Goal: Communication & Community: Ask a question

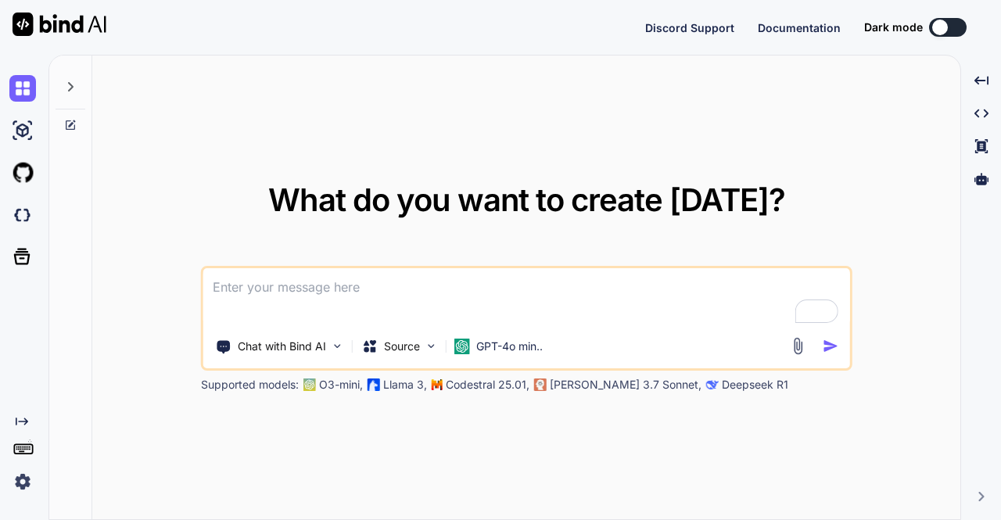
type textarea "x"
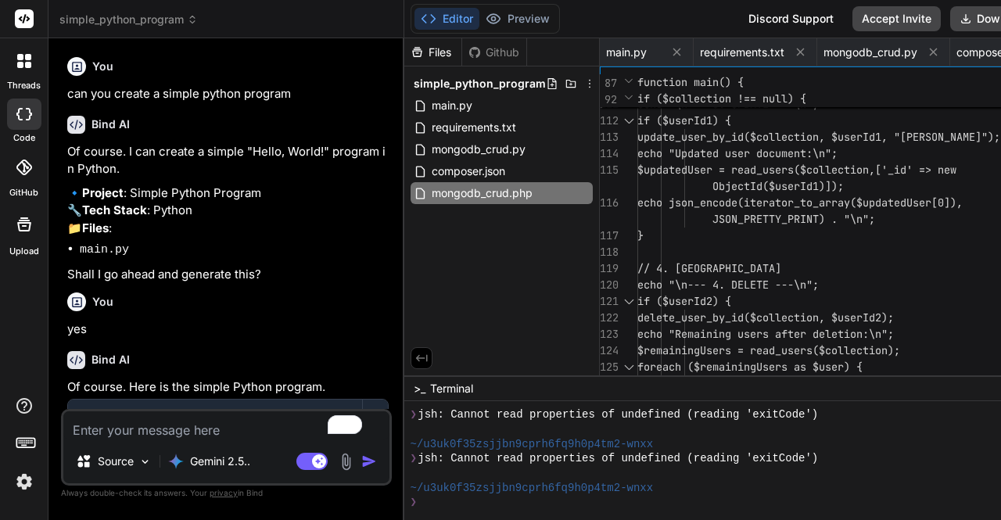
scroll to position [1328, 0]
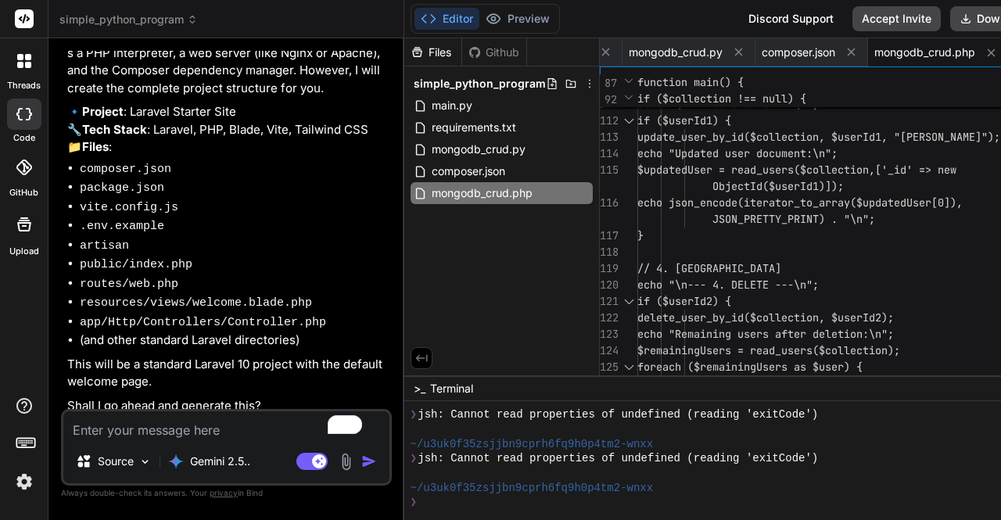
click at [166, 429] on textarea "To enrich screen reader interactions, please activate Accessibility in Grammarl…" at bounding box center [226, 425] width 326 height 28
type textarea "h"
type textarea "x"
type textarea "hi"
type textarea "x"
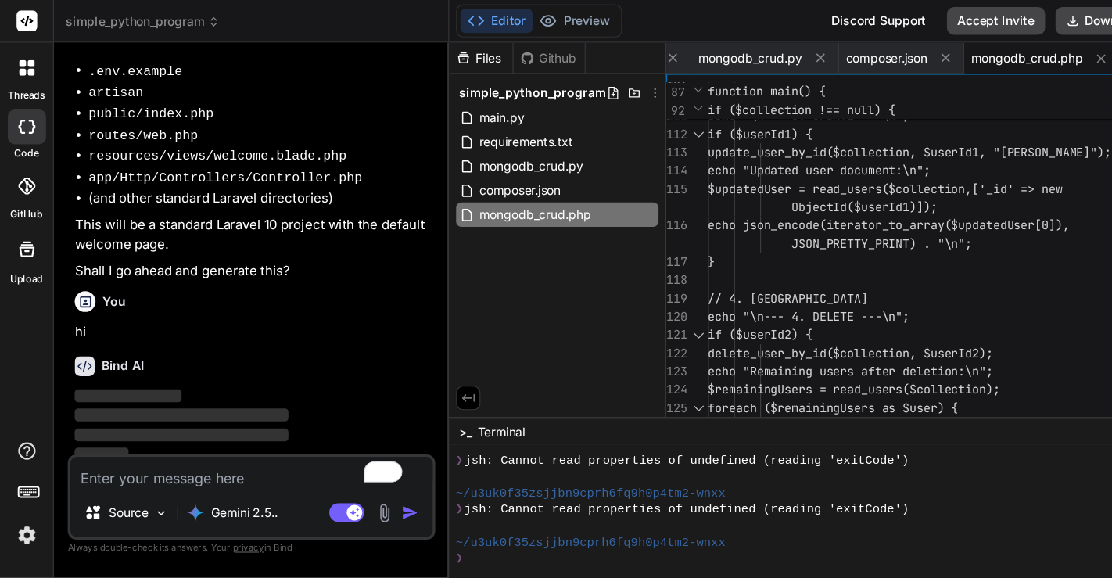
scroll to position [2589, 0]
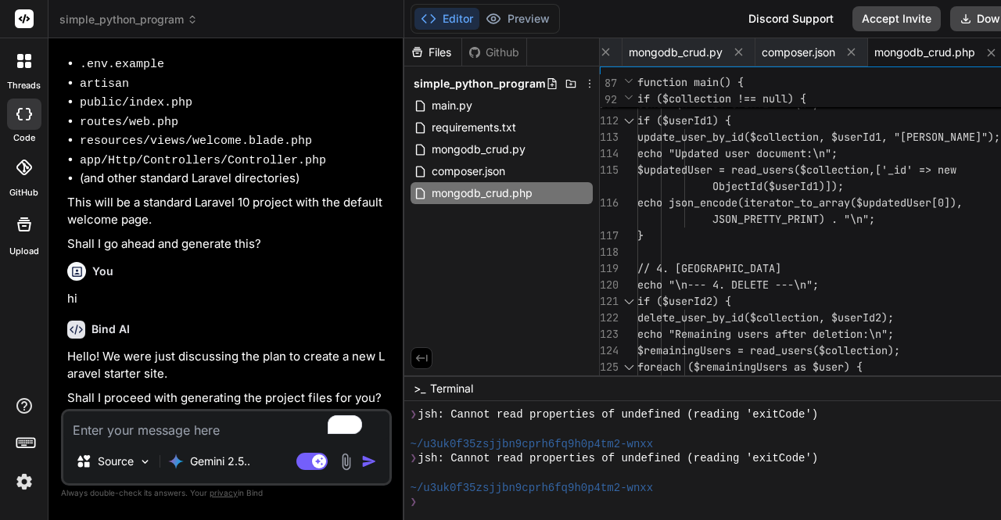
type textarea "x"
type textarea "main();"
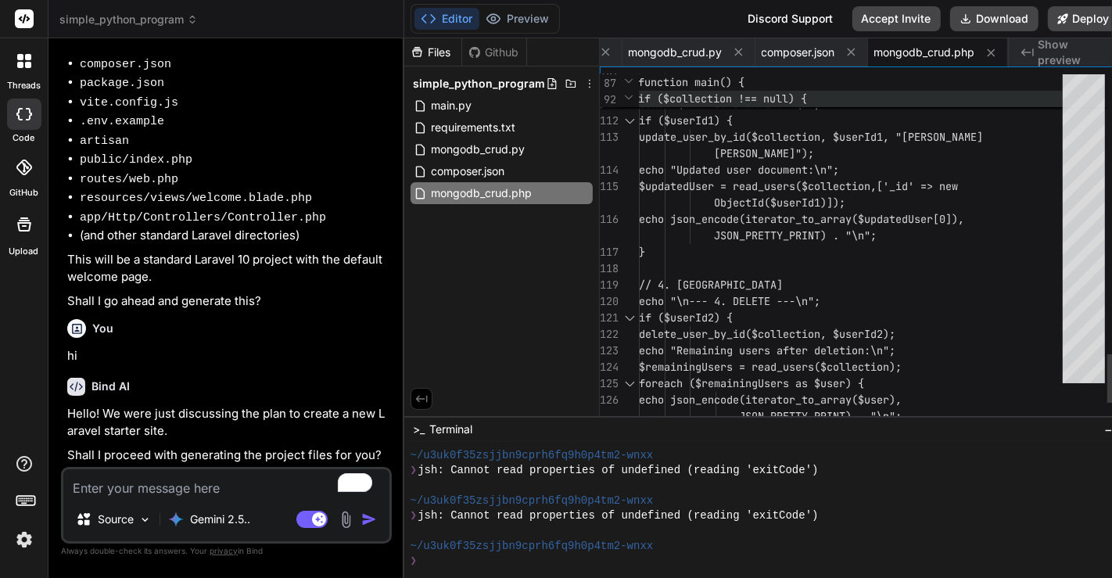
scroll to position [1354, 0]
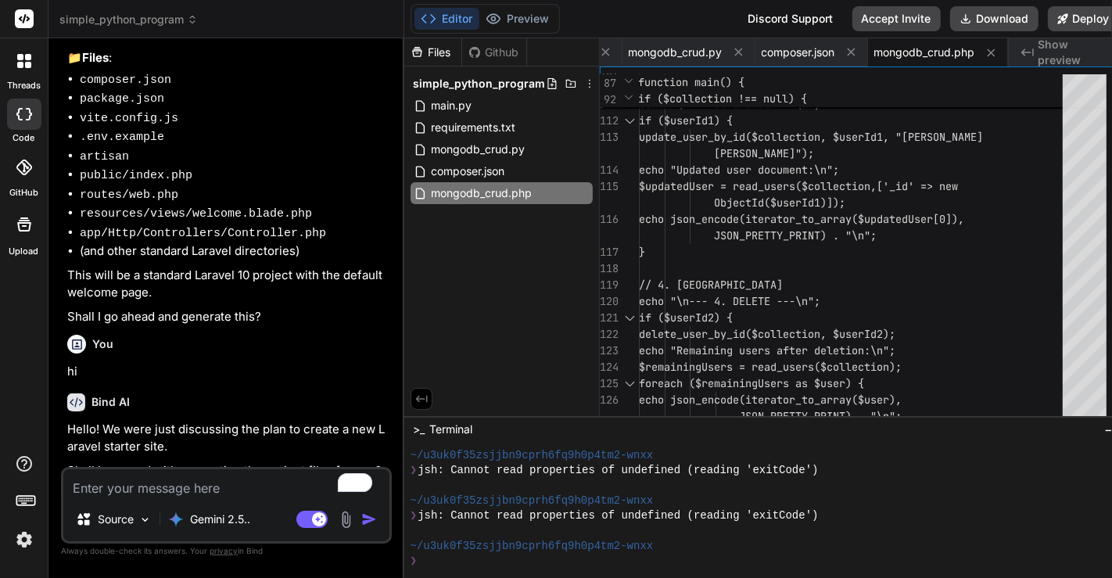
click at [1000, 48] on span "Show preview" at bounding box center [1076, 52] width 75 height 31
click at [1000, 52] on span "Show preview" at bounding box center [1076, 52] width 75 height 31
click at [1000, 53] on span "Show preview" at bounding box center [1076, 52] width 75 height 31
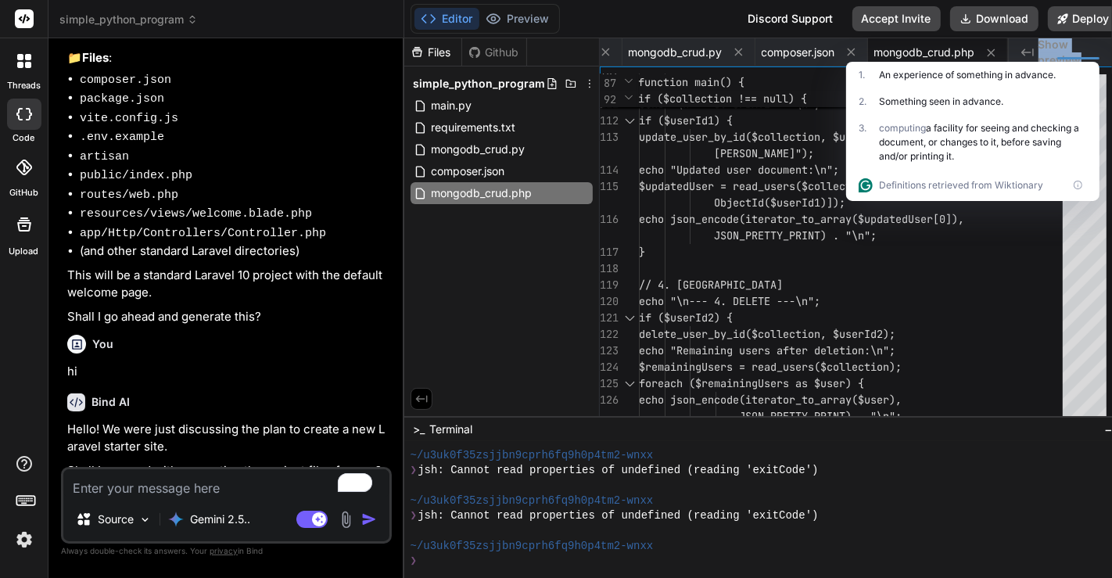
click at [1000, 52] on span "Show preview" at bounding box center [1076, 52] width 75 height 31
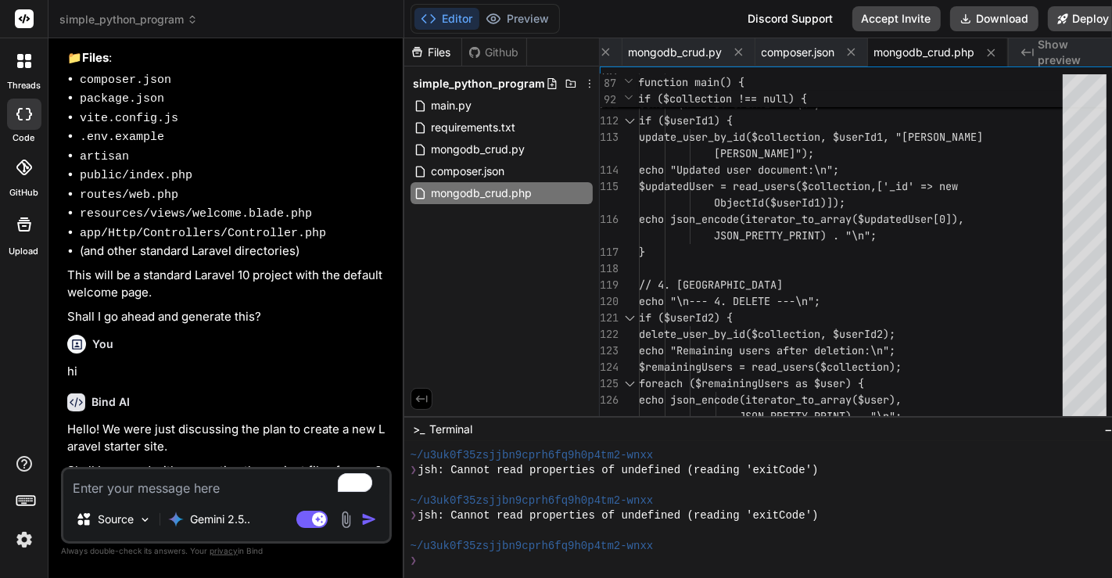
click at [1000, 52] on span "Show preview" at bounding box center [1076, 52] width 75 height 31
click at [1000, 50] on icon "Created with Pixso." at bounding box center [1027, 52] width 13 height 13
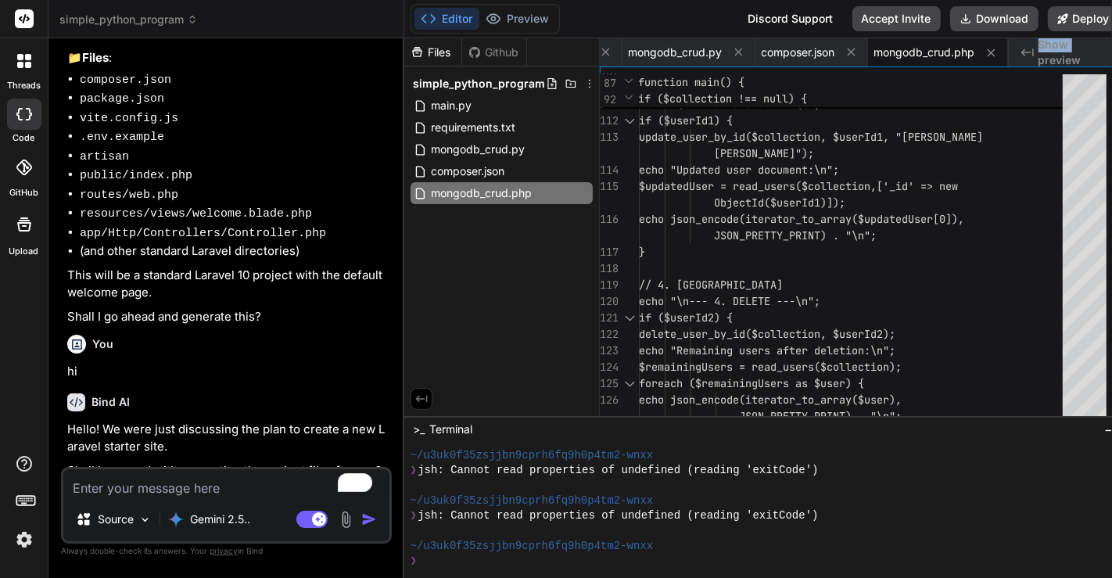
drag, startPoint x: 1014, startPoint y: 50, endPoint x: 1056, endPoint y: 54, distance: 41.6
click at [1000, 54] on div "Created with Pixso. Show preview" at bounding box center [1067, 52] width 117 height 28
click at [1000, 54] on span "Show preview" at bounding box center [1076, 52] width 75 height 31
click at [27, 63] on icon at bounding box center [28, 65] width 6 height 6
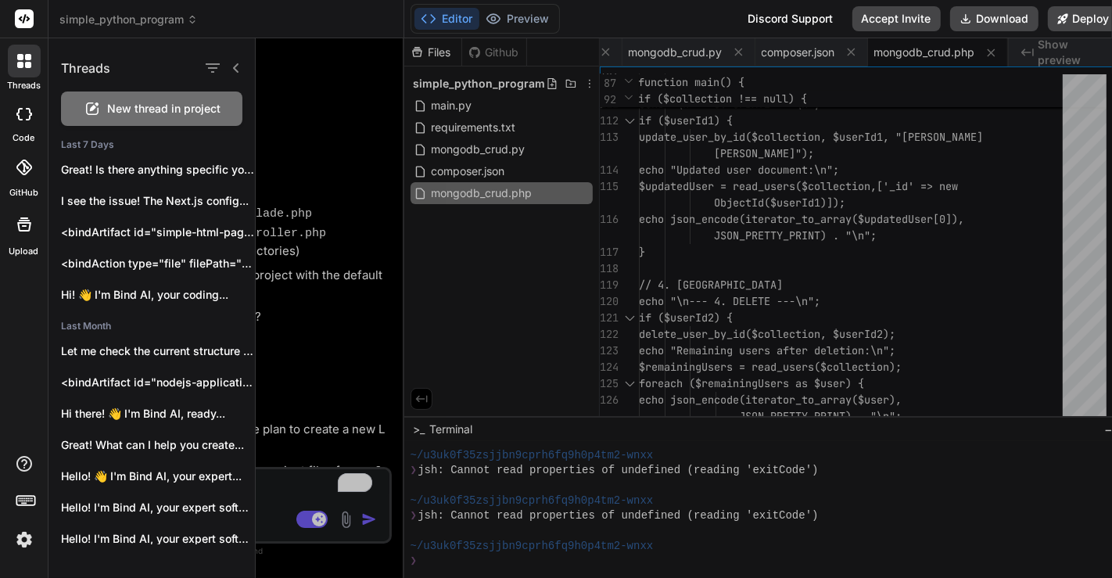
click at [170, 105] on span "New thread in project" at bounding box center [164, 109] width 113 height 16
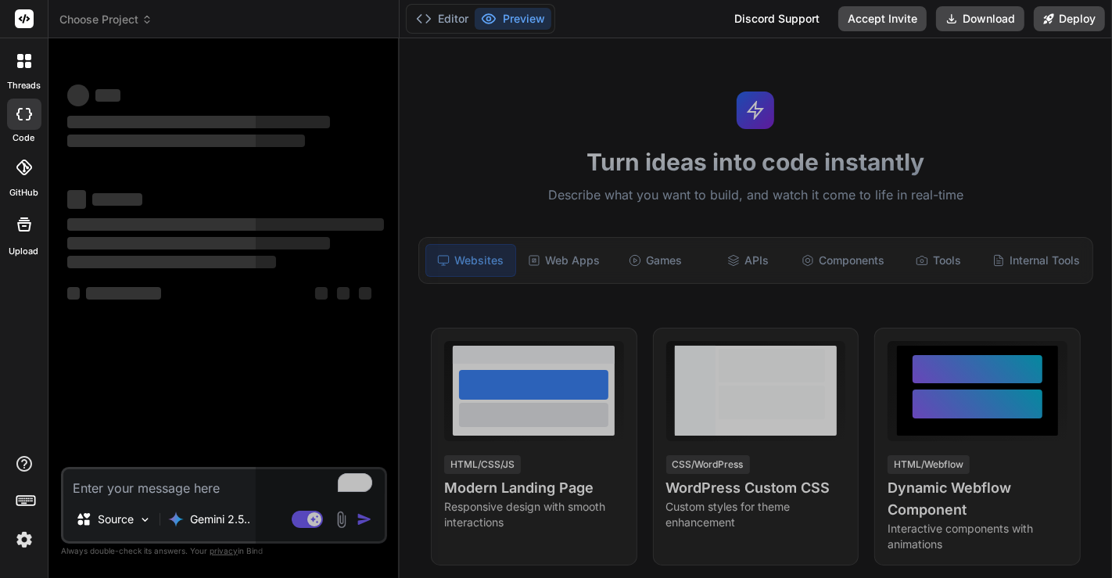
scroll to position [1415, 0]
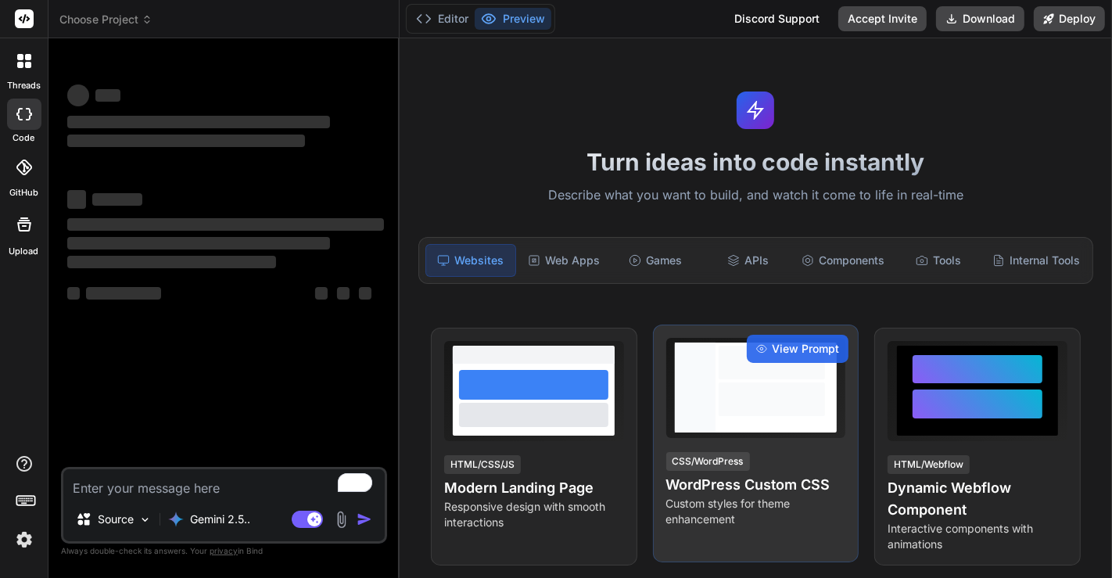
type textarea "x"
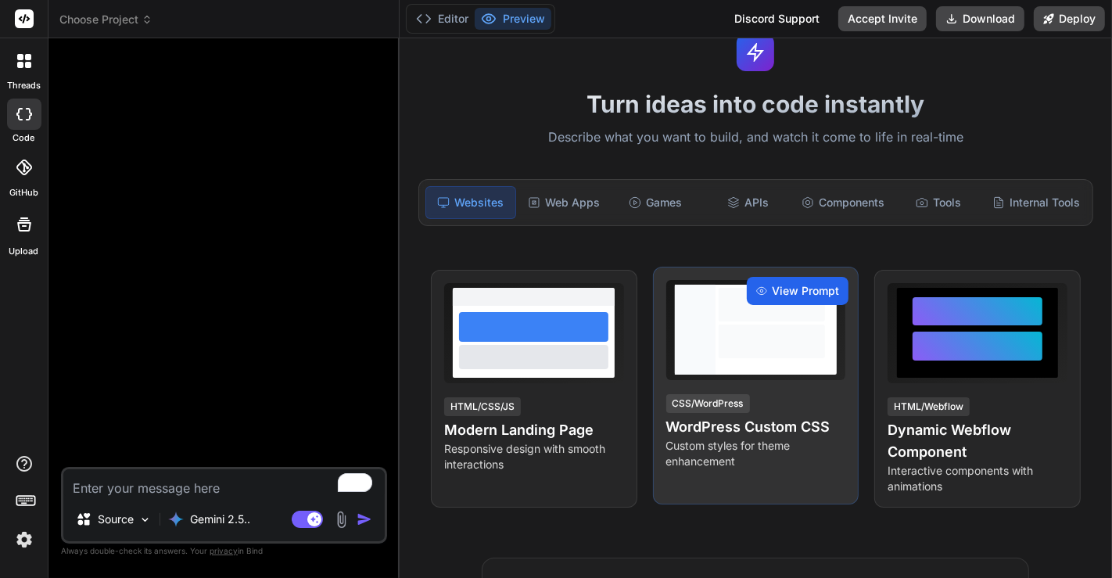
scroll to position [59, 0]
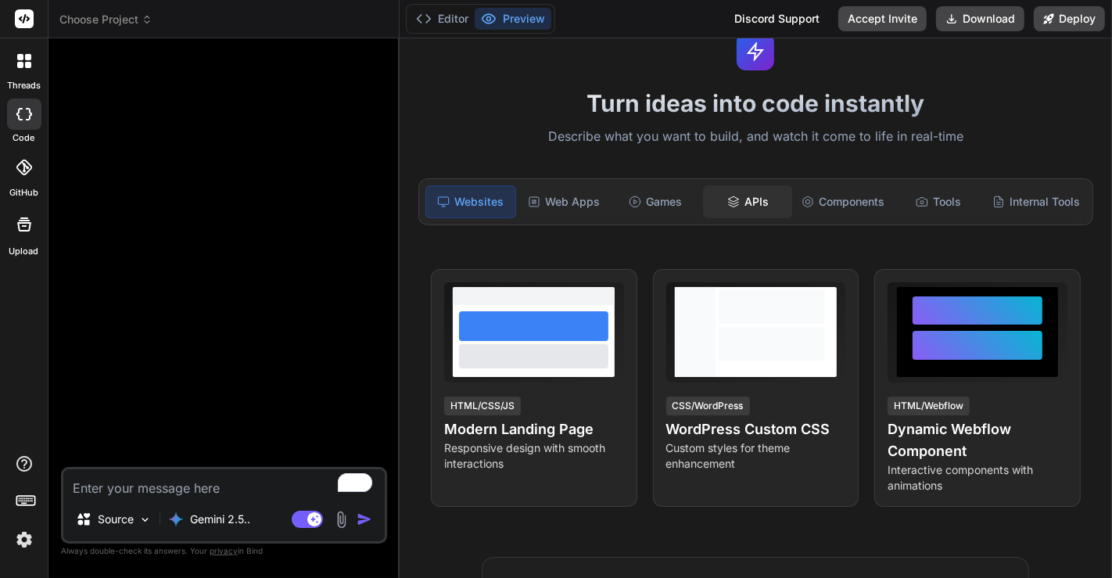
click at [727, 205] on icon at bounding box center [733, 202] width 13 height 13
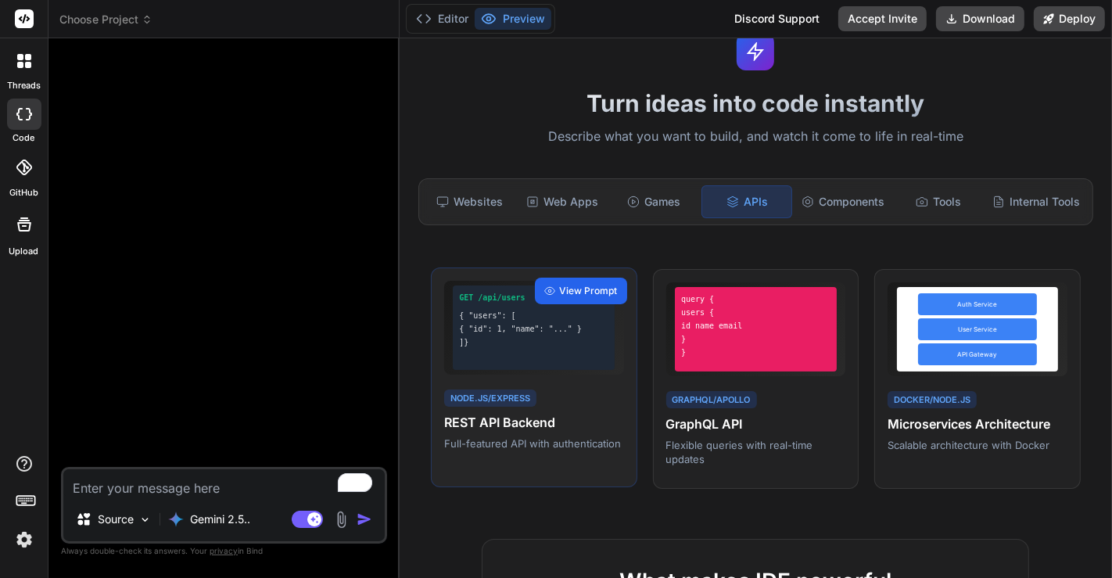
click at [587, 284] on span "View Prompt" at bounding box center [589, 291] width 58 height 14
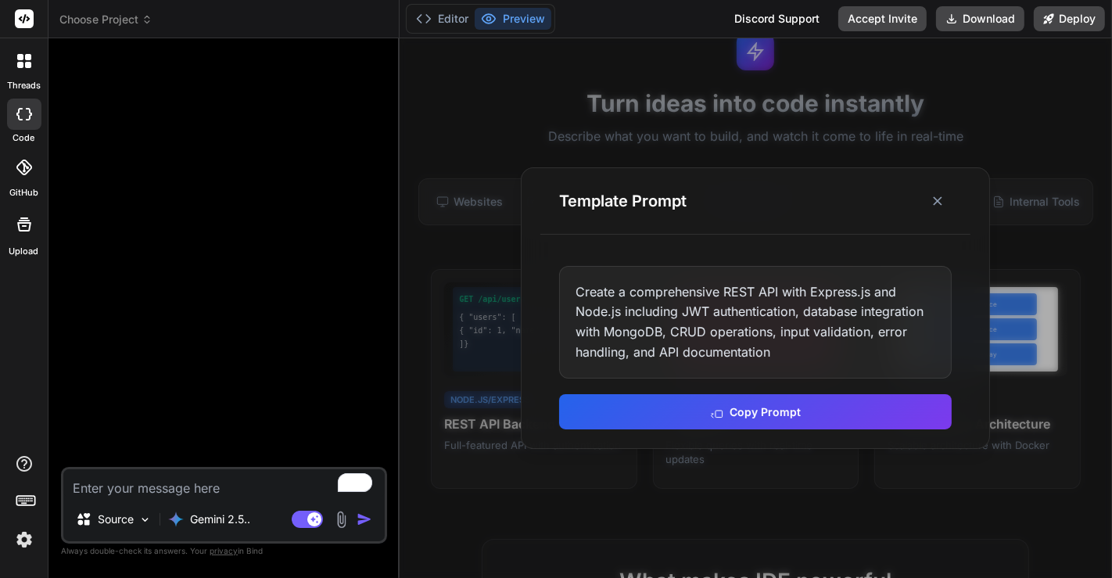
click at [683, 428] on div "Create a comprehensive REST API with Express.js and Node.js including JWT authe…" at bounding box center [755, 347] width 430 height 201
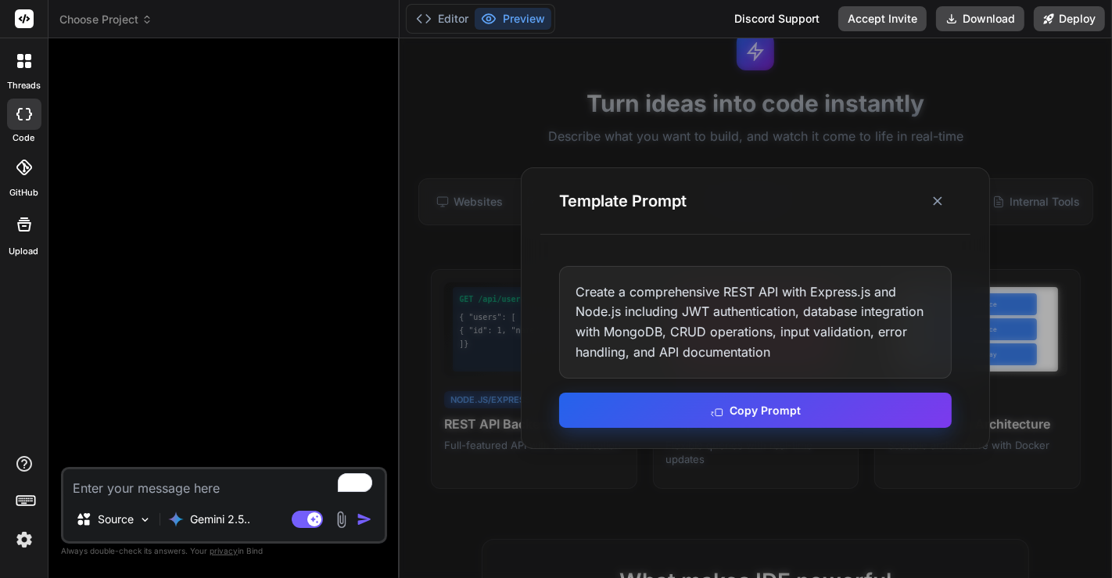
click at [694, 420] on button "Copy Prompt" at bounding box center [755, 410] width 393 height 35
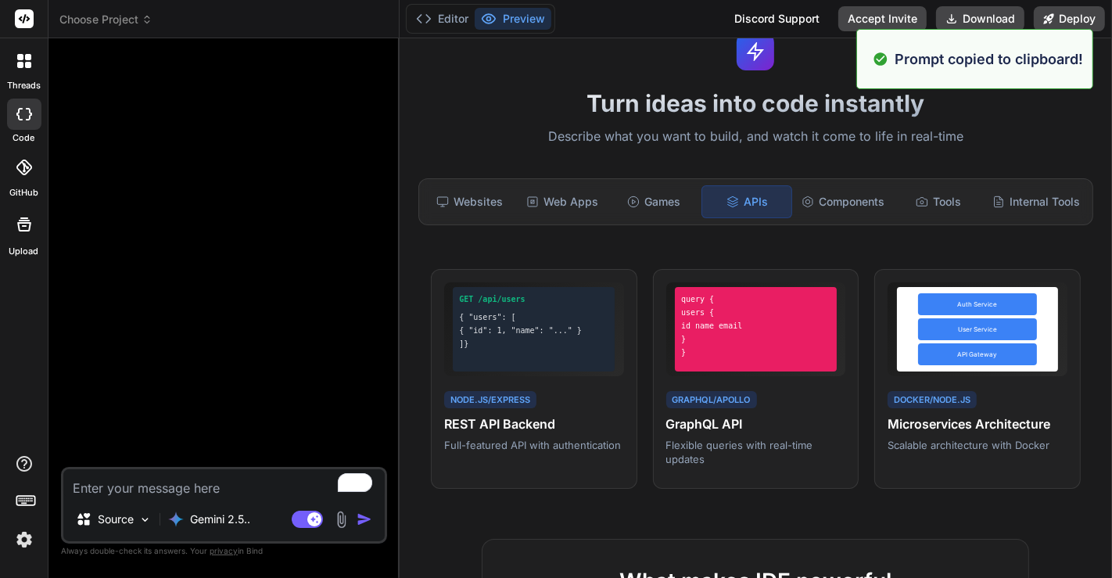
paste textarea "Create a comprehensive REST API with Express.js and Node.js including JWT authe…"
click at [176, 480] on textarea "To enrich screen reader interactions, please activate Accessibility in Grammarl…" at bounding box center [223, 483] width 321 height 28
type textarea "Create a comprehensive REST API with Express.js and Node.js including JWT authe…"
type textarea "x"
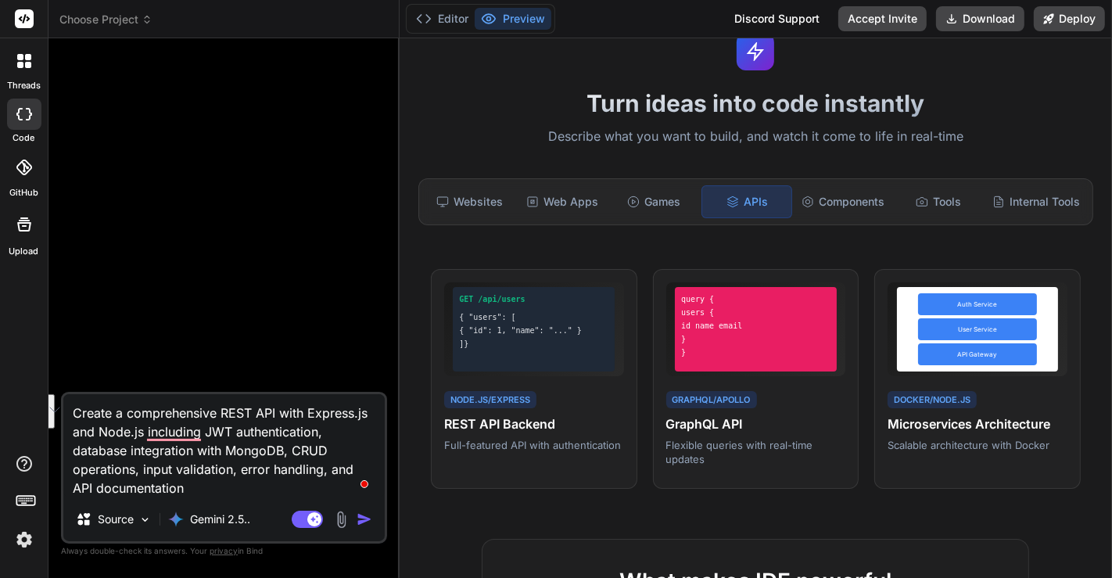
drag, startPoint x: 310, startPoint y: 414, endPoint x: 141, endPoint y: 434, distance: 170.0
click at [141, 434] on textarea "Create a comprehensive REST API with Express.js and Node.js including JWT authe…" at bounding box center [223, 445] width 321 height 103
type textarea "Create a comprehensive REST API with including JWT authentication, database int…"
type textarea "x"
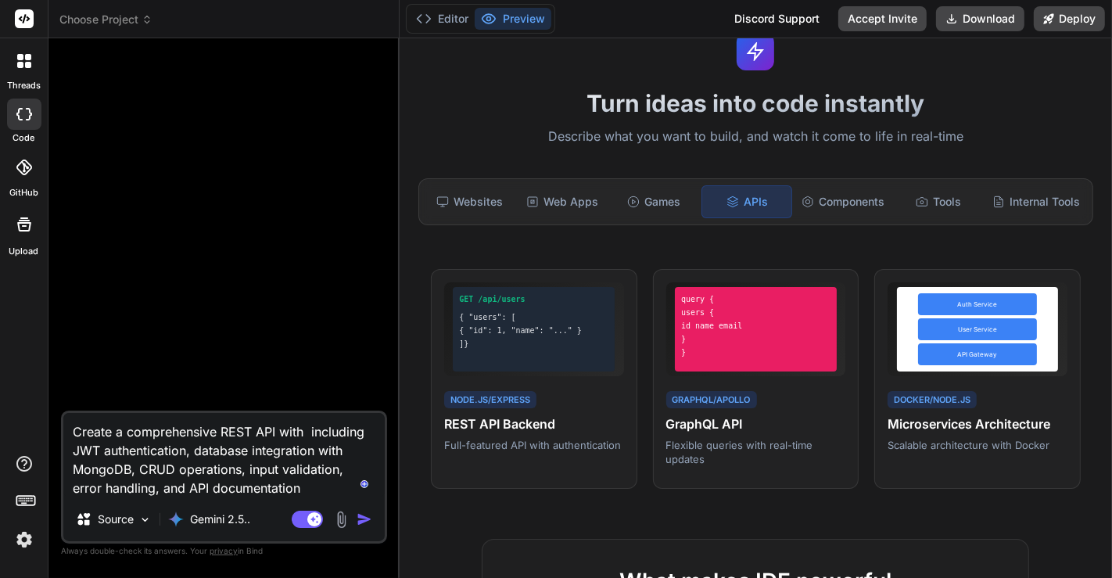
type textarea "Create a comprehensive REST API with p including JWT authentication, database i…"
type textarea "x"
type textarea "Create a comprehensive REST API with py including JWT authentication, database …"
type textarea "x"
type textarea "Create a comprehensive REST API with pyt including JWT authentication, database…"
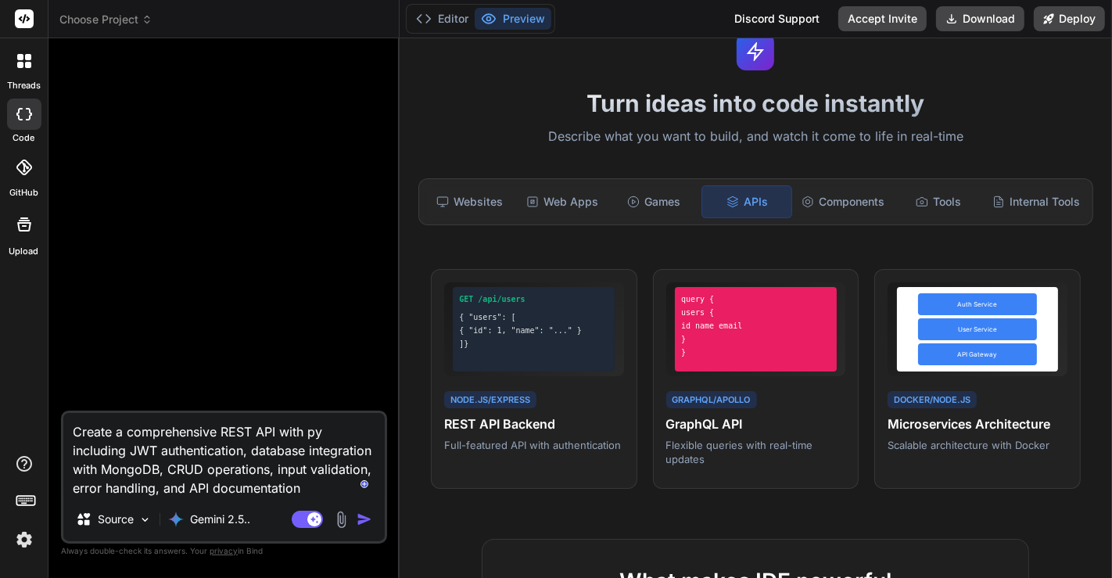
type textarea "x"
type textarea "Create a comprehensive REST API with pyth including JWT authentication, databas…"
type textarea "x"
type textarea "Create a comprehensive REST API with pytho including JWT authentication, databa…"
type textarea "x"
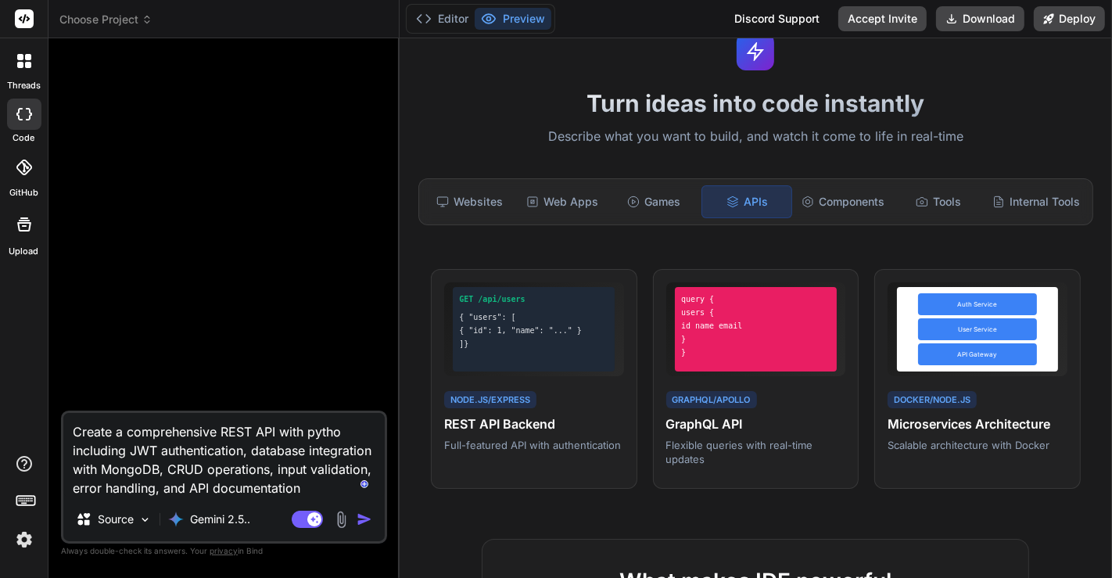
type textarea "Create a comprehensive REST API with python including JWT authentication, datab…"
click at [310, 490] on textarea "Create a comprehensive REST API with python including JWT authentication, datab…" at bounding box center [223, 455] width 321 height 84
type textarea "x"
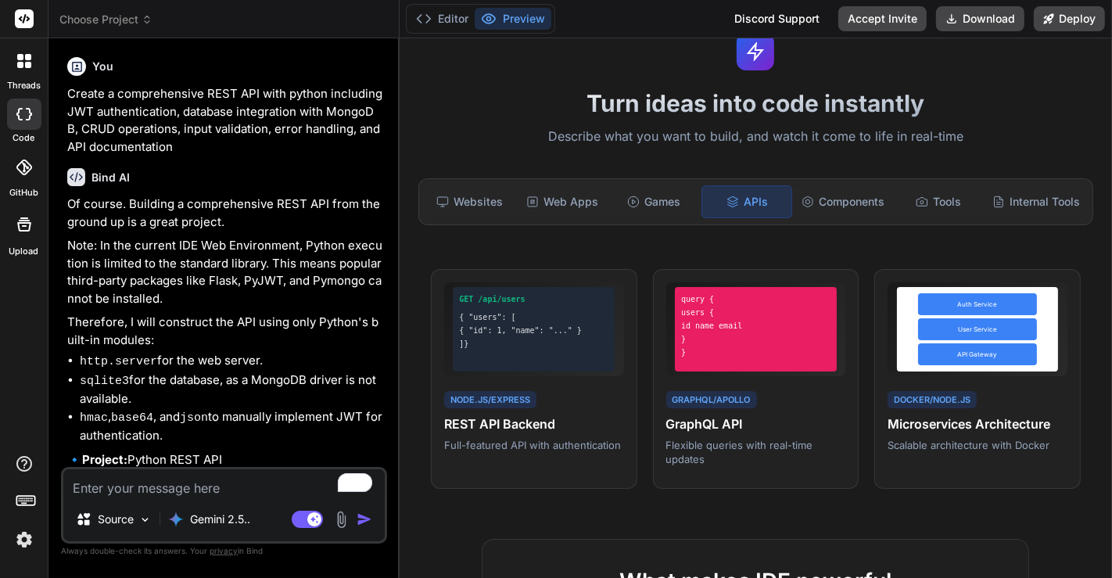
type textarea "x"
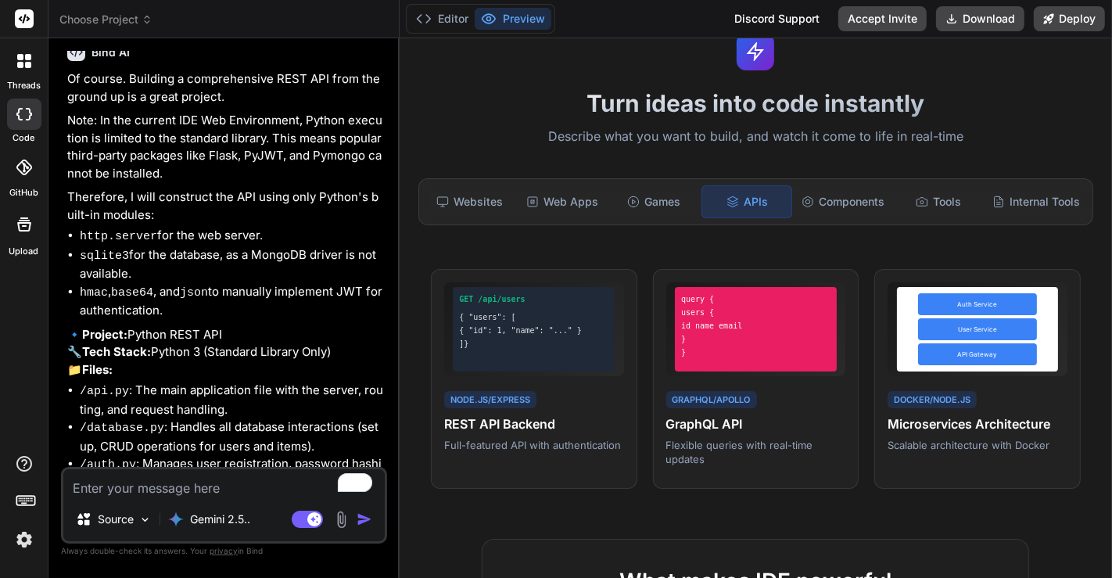
scroll to position [272, 0]
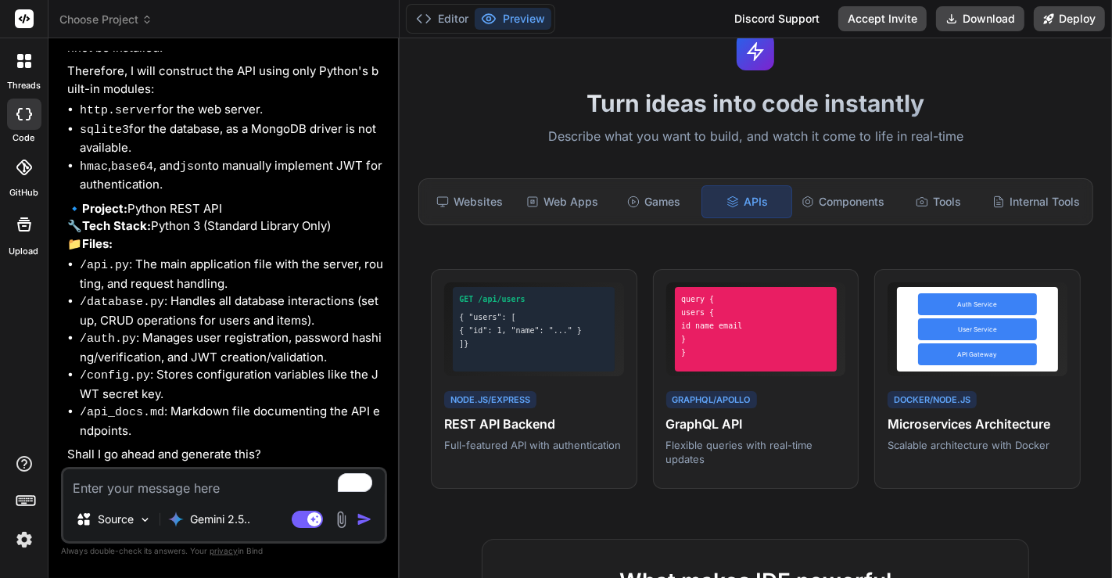
click at [133, 490] on textarea "To enrich screen reader interactions, please activate Accessibility in Grammarl…" at bounding box center [223, 483] width 321 height 28
type textarea "o"
type textarea "x"
type textarea "ok"
type textarea "x"
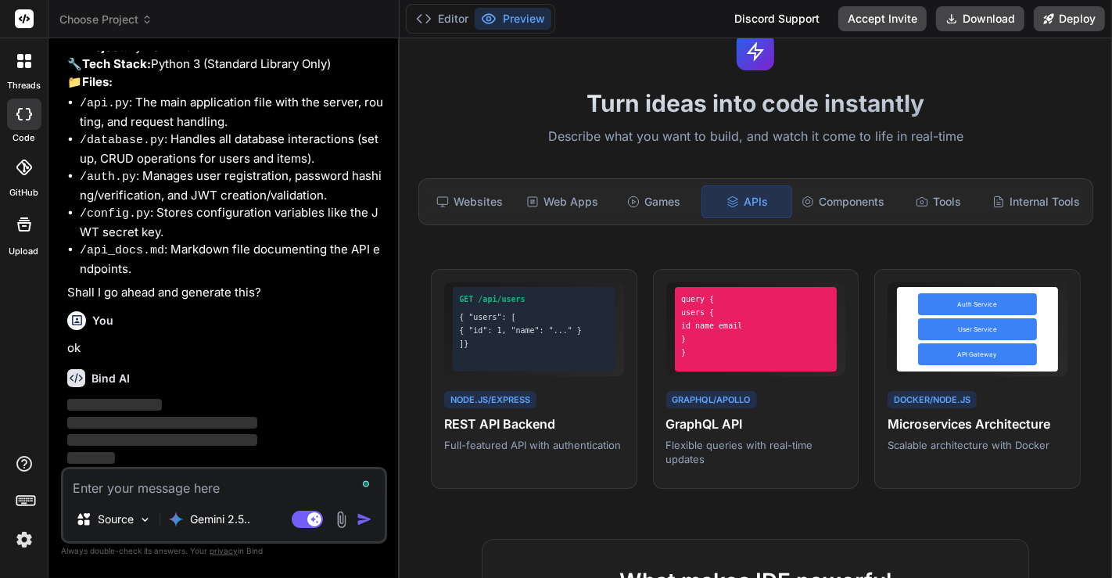
scroll to position [435, 0]
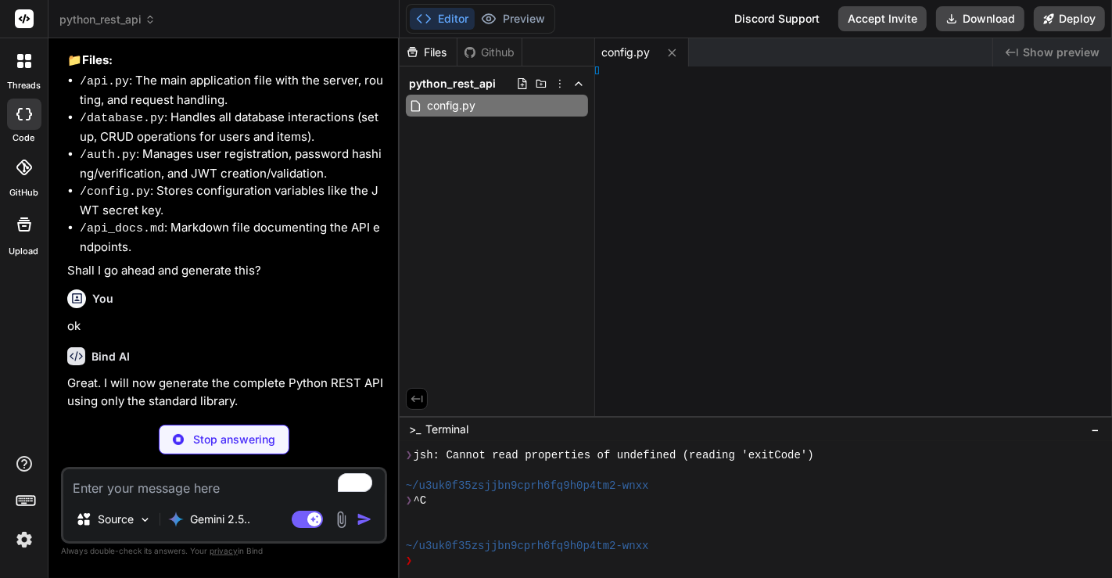
type textarea "x"
type textarea "b()"
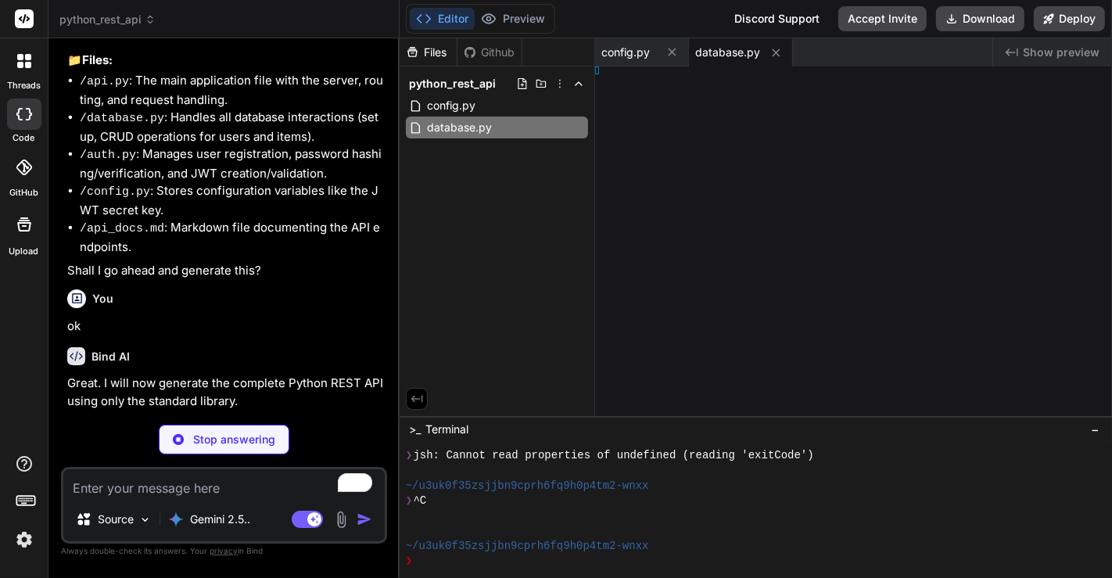
type textarea "x"
type textarea "None"
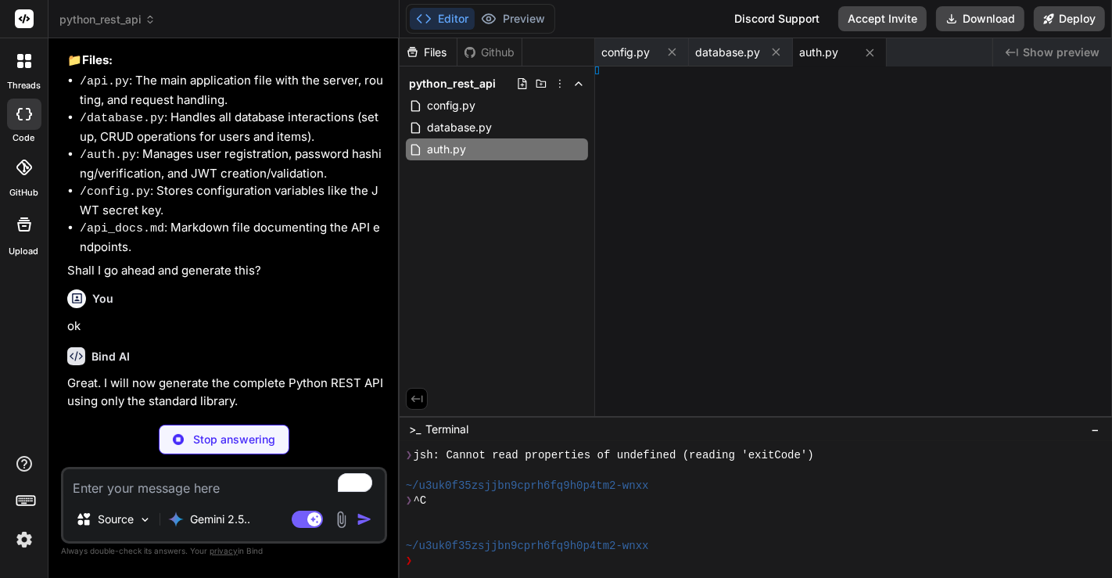
type textarea "x"
type textarea "run()"
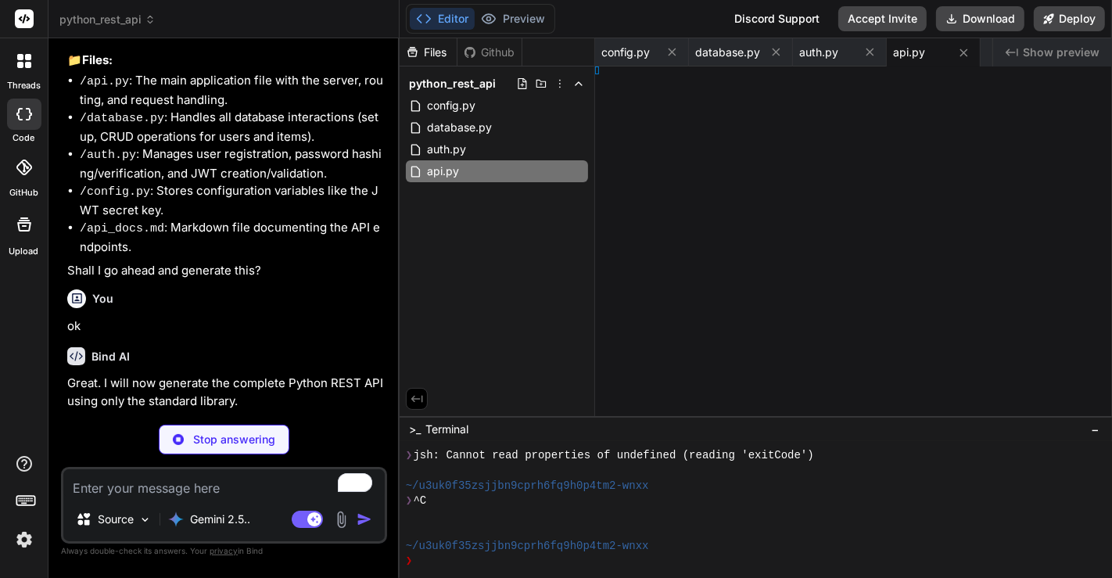
type textarea "x"
type textarea "user."
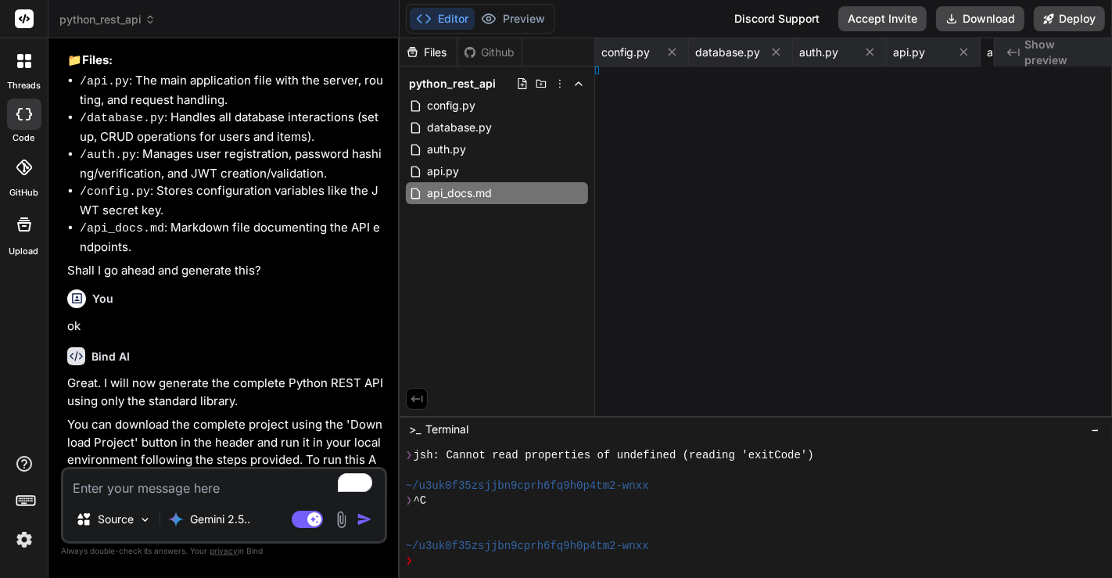
type textarea "x"
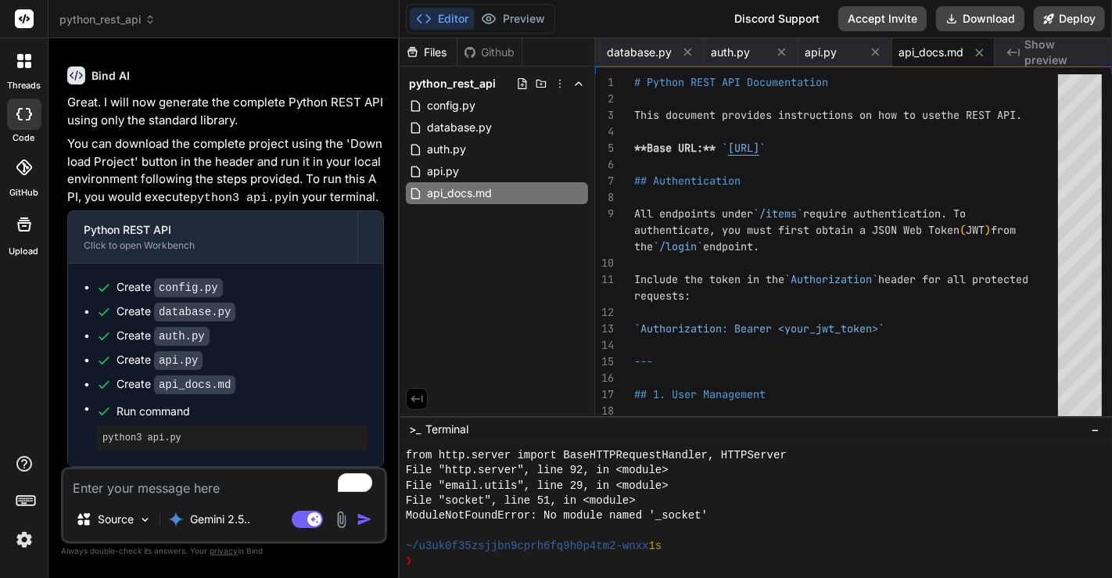
scroll to position [1627, 0]
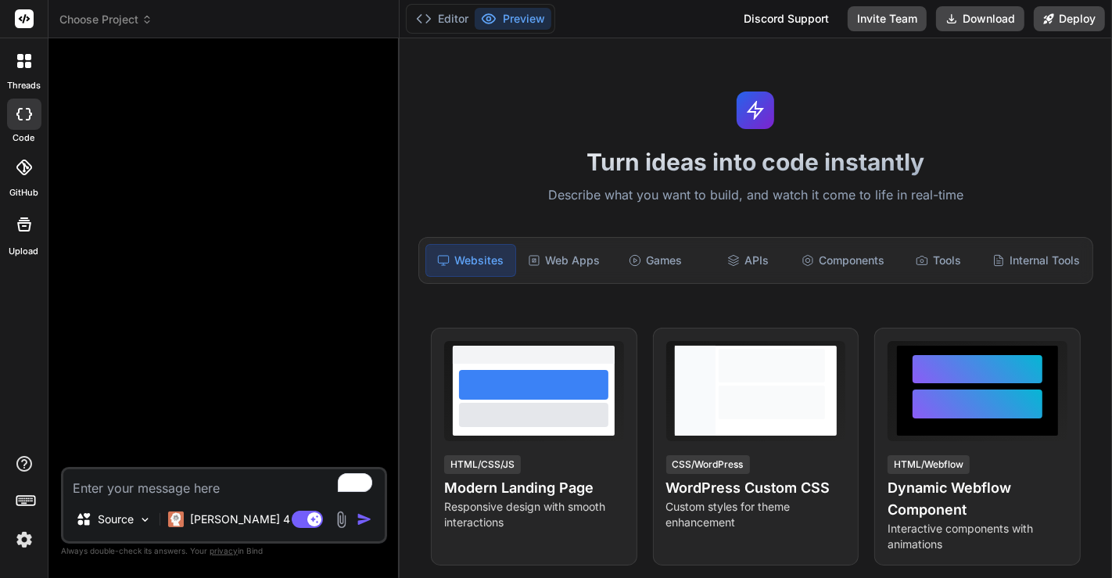
type textarea "x"
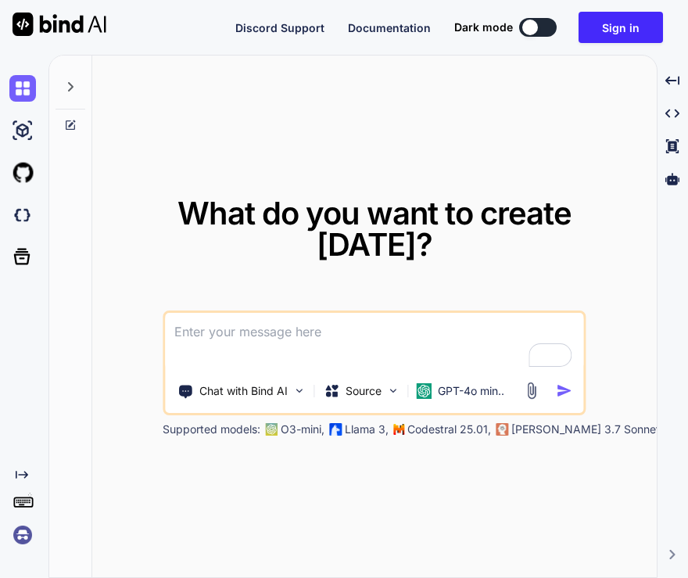
click at [22, 533] on img at bounding box center [22, 535] width 27 height 27
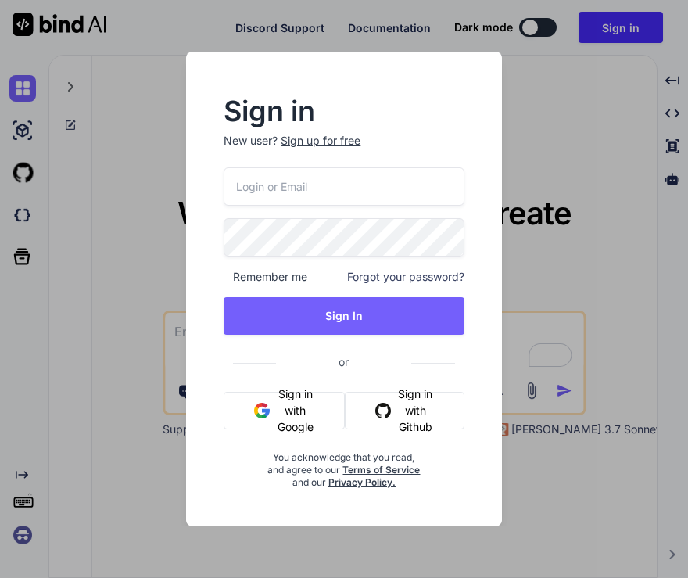
type input "[EMAIL_ADDRESS][DOMAIN_NAME]"
click at [314, 196] on input "[EMAIL_ADDRESS][DOMAIN_NAME]" at bounding box center [344, 186] width 240 height 38
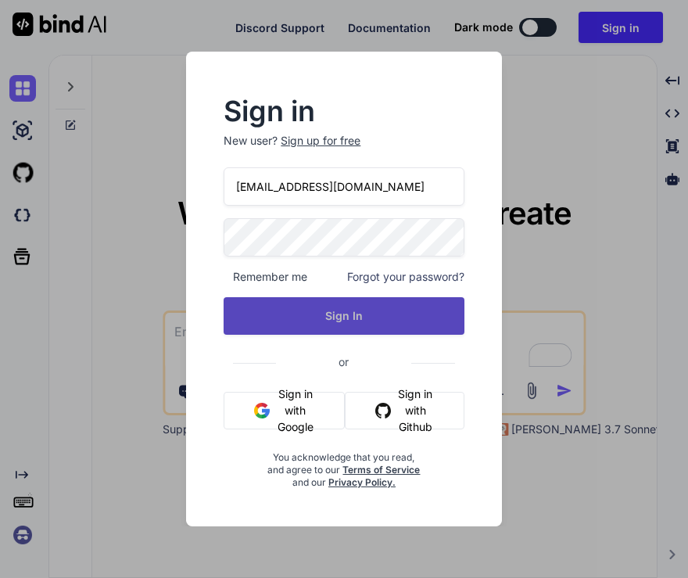
click at [250, 314] on button "Sign In" at bounding box center [344, 316] width 240 height 38
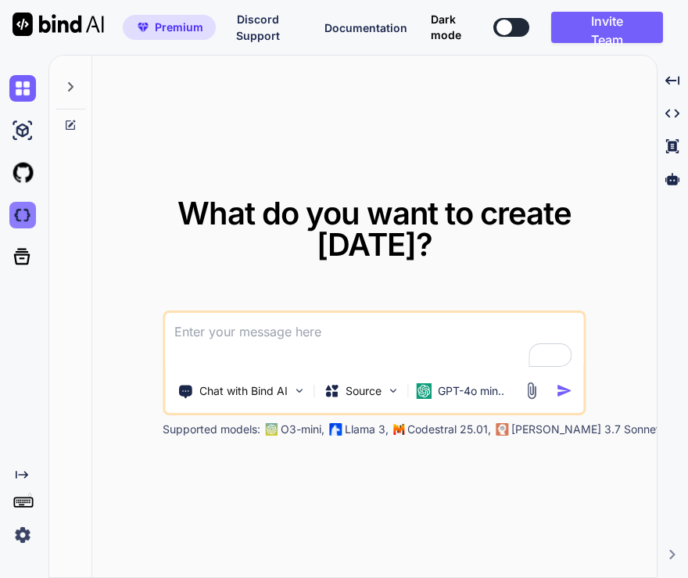
click at [15, 220] on img at bounding box center [22, 215] width 27 height 27
click at [25, 213] on img at bounding box center [22, 215] width 27 height 27
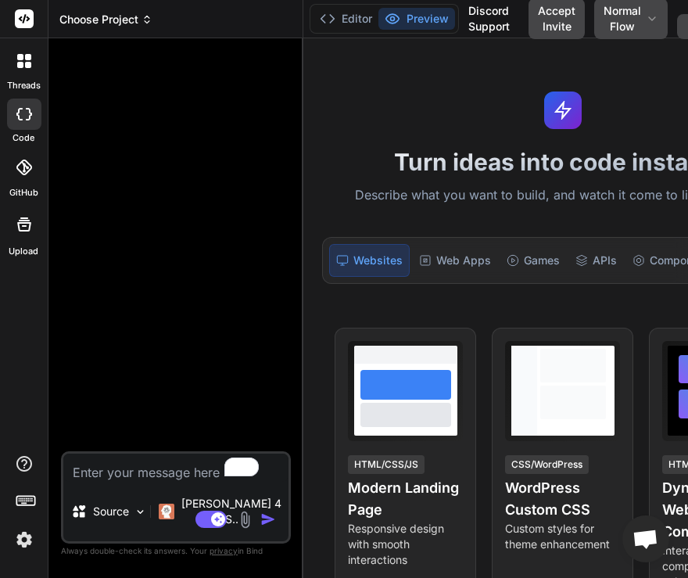
click at [93, 25] on span "Choose Project" at bounding box center [105, 20] width 93 height 16
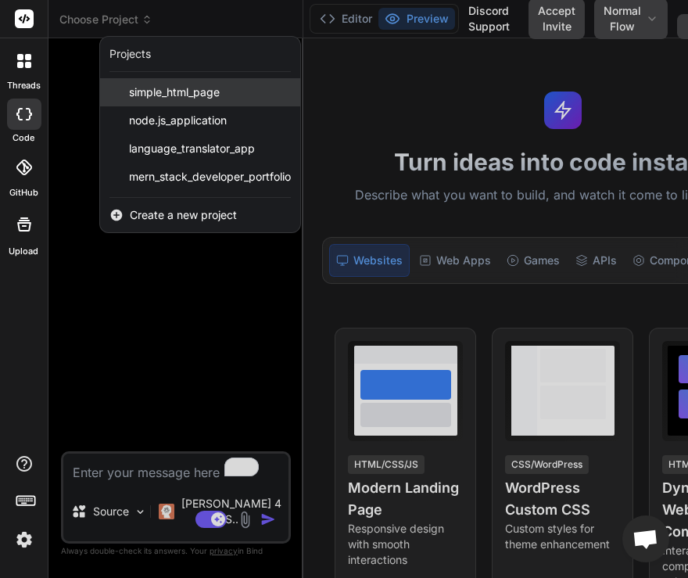
click at [145, 102] on div "simple_html_page" at bounding box center [200, 92] width 200 height 28
type textarea "x"
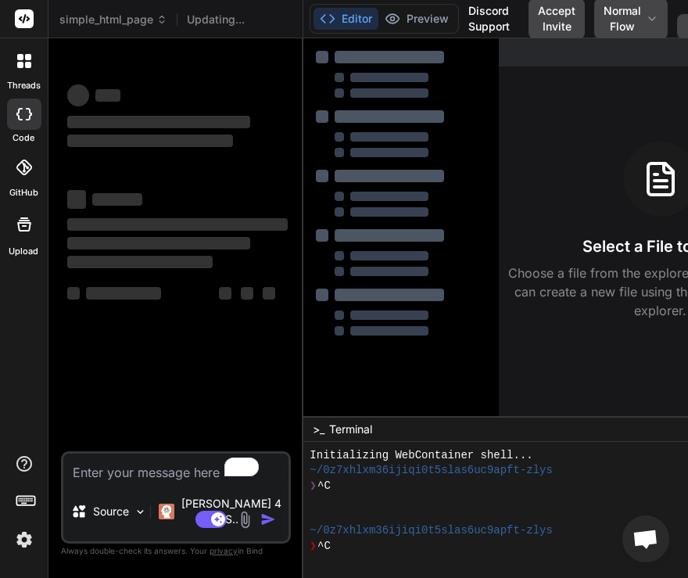
scroll to position [60, 0]
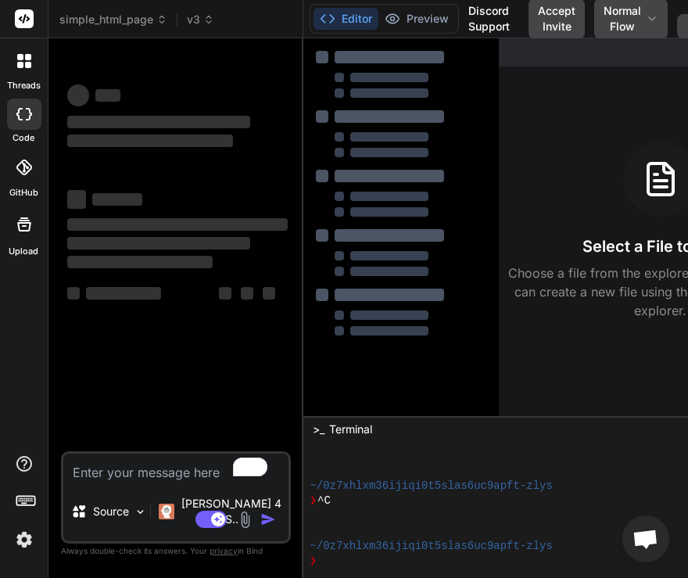
click at [140, 482] on textarea "To enrich screen reader interactions, please activate Accessibility in Grammarl…" at bounding box center [175, 468] width 225 height 28
type textarea "c"
type textarea "x"
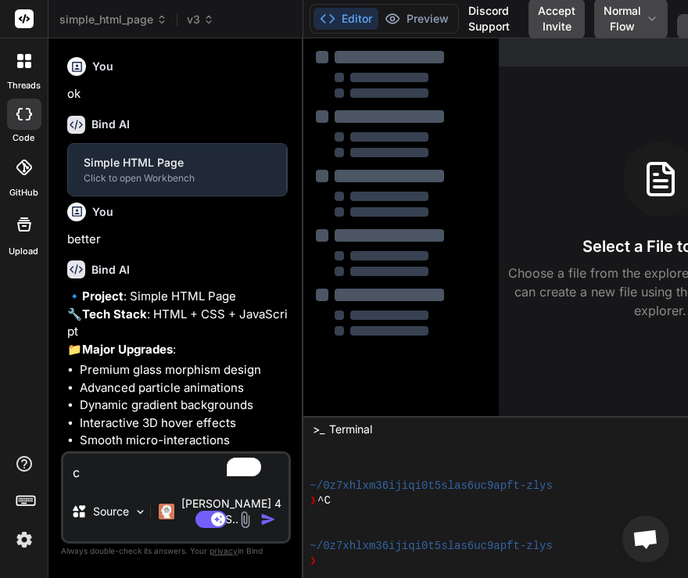
type textarea "co"
type textarea "x"
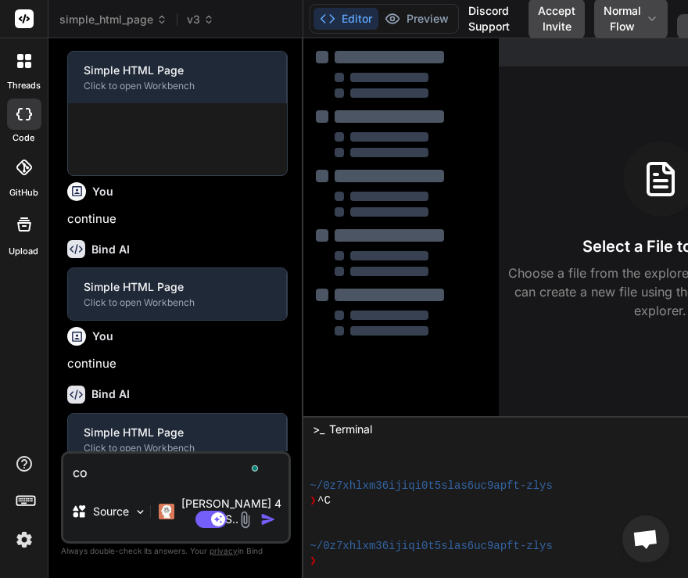
type textarea "con"
type textarea "x"
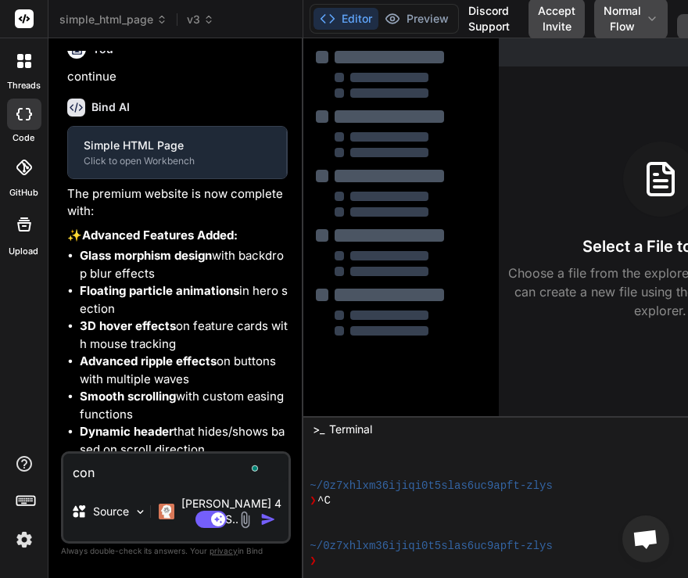
type textarea "cont"
type textarea "x"
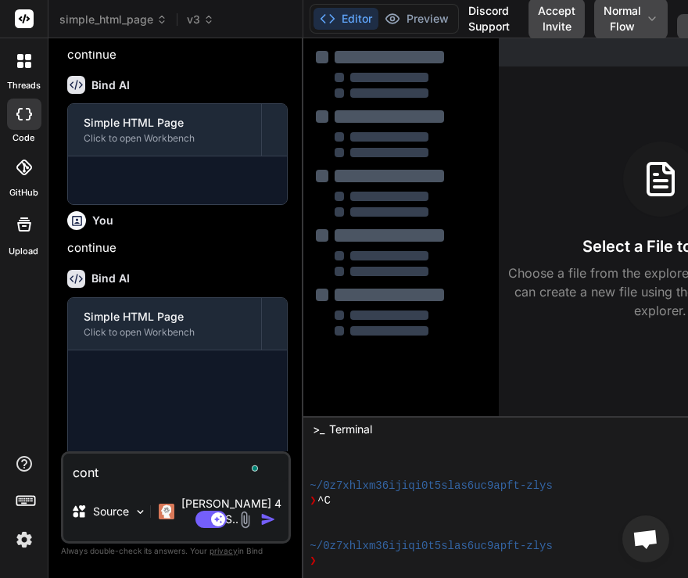
scroll to position [927, 0]
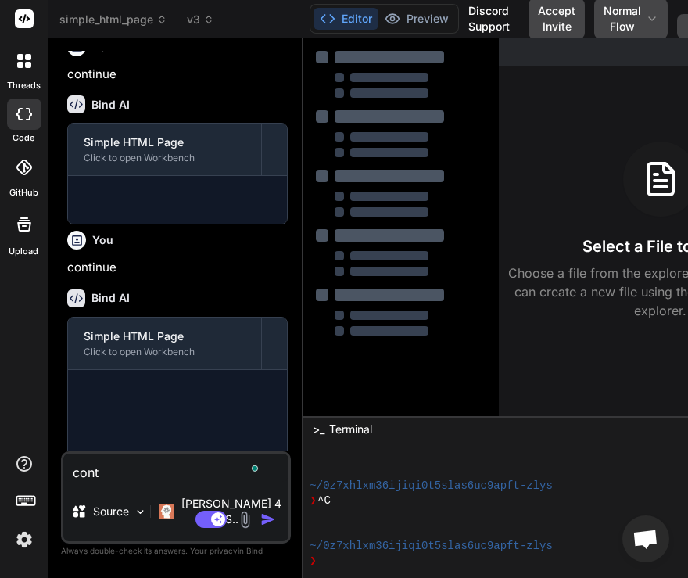
type textarea "[PERSON_NAME]"
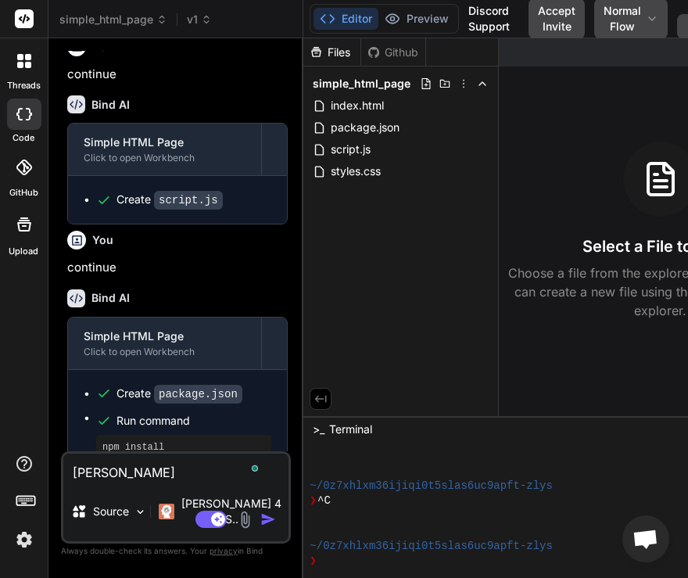
type textarea "x"
type textarea "contin"
type textarea "x"
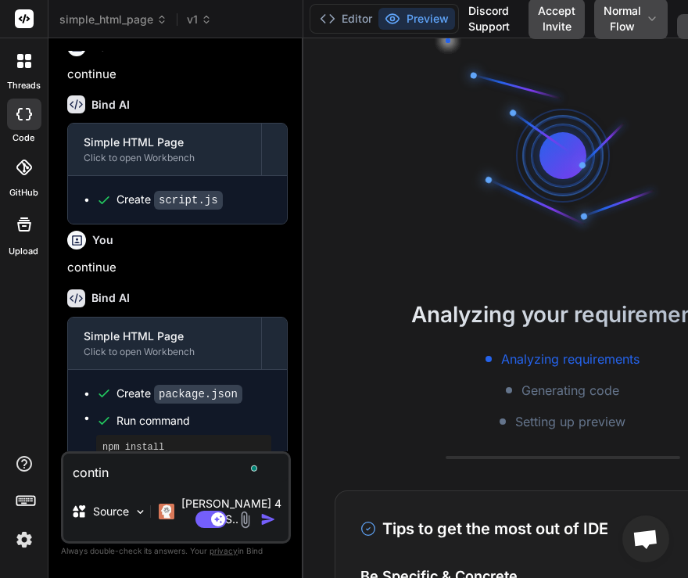
scroll to position [135, 0]
type textarea "continu"
type textarea "x"
type textarea "continue"
type textarea "x"
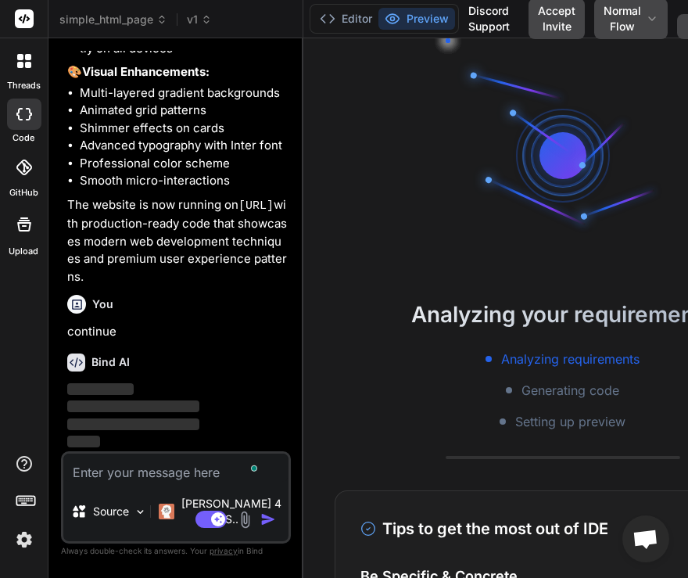
scroll to position [1977, 0]
click at [202, 12] on span "v1" at bounding box center [199, 20] width 25 height 16
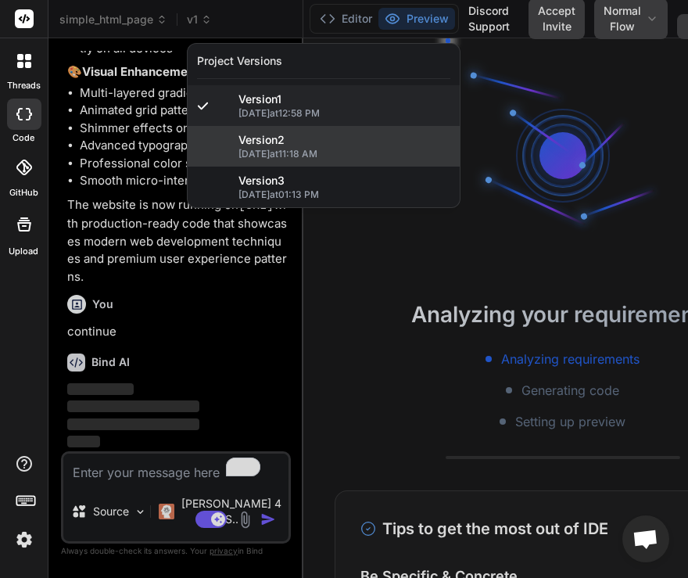
click at [274, 149] on span "9/24/2025 at 11:18 AM" at bounding box center [345, 154] width 212 height 13
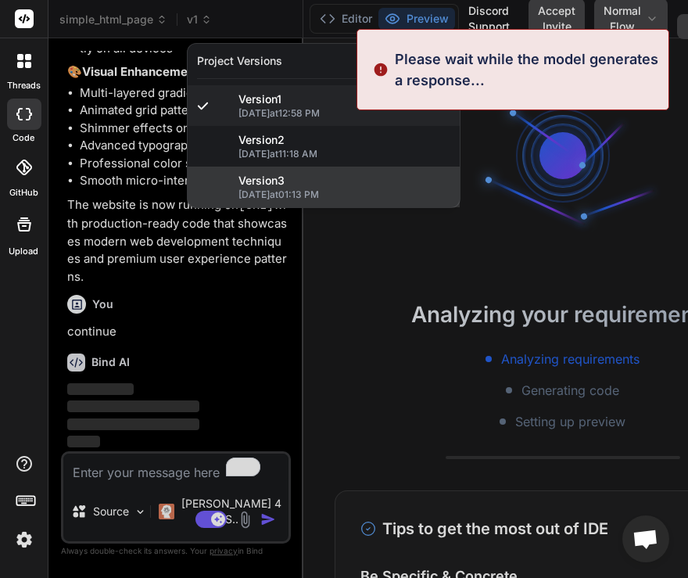
click at [273, 170] on div "Version 3 9/29/2025 at 01:13 PM" at bounding box center [324, 187] width 272 height 41
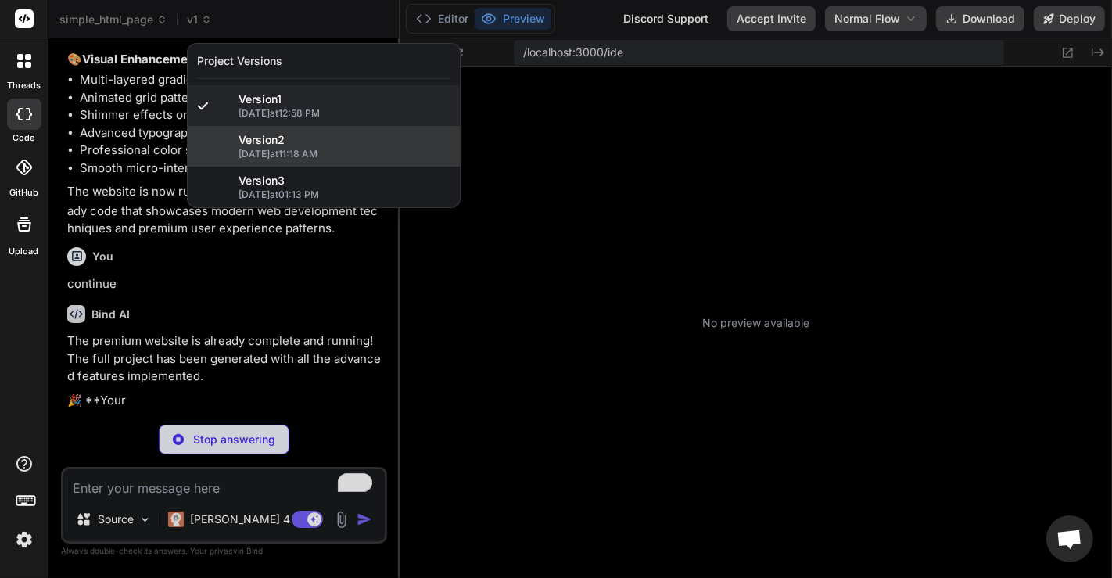
scroll to position [316, 0]
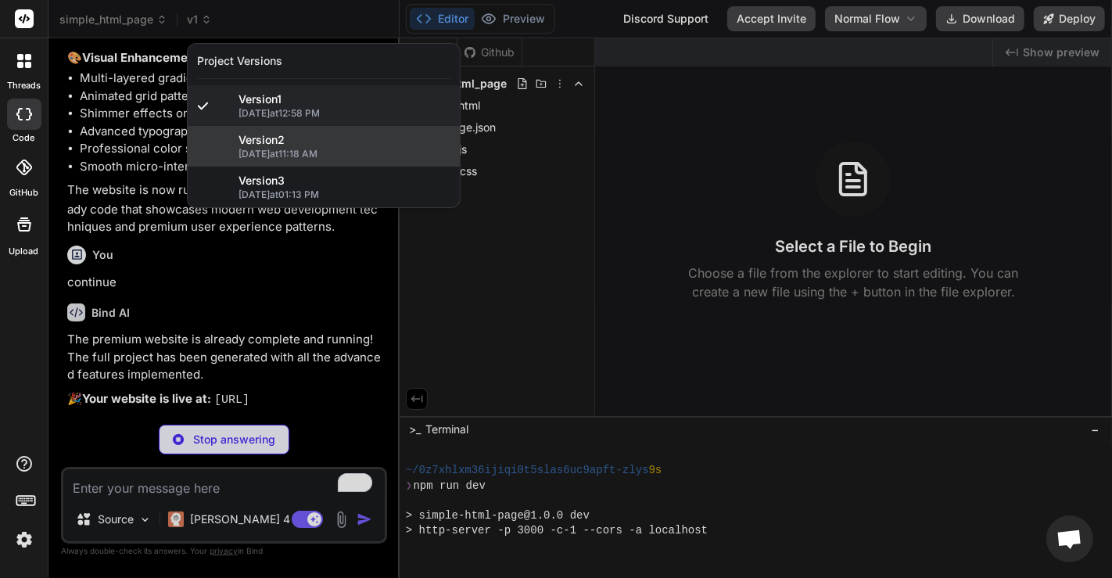
click at [249, 157] on span "9/24/2025 at 11:18 AM" at bounding box center [345, 154] width 212 height 13
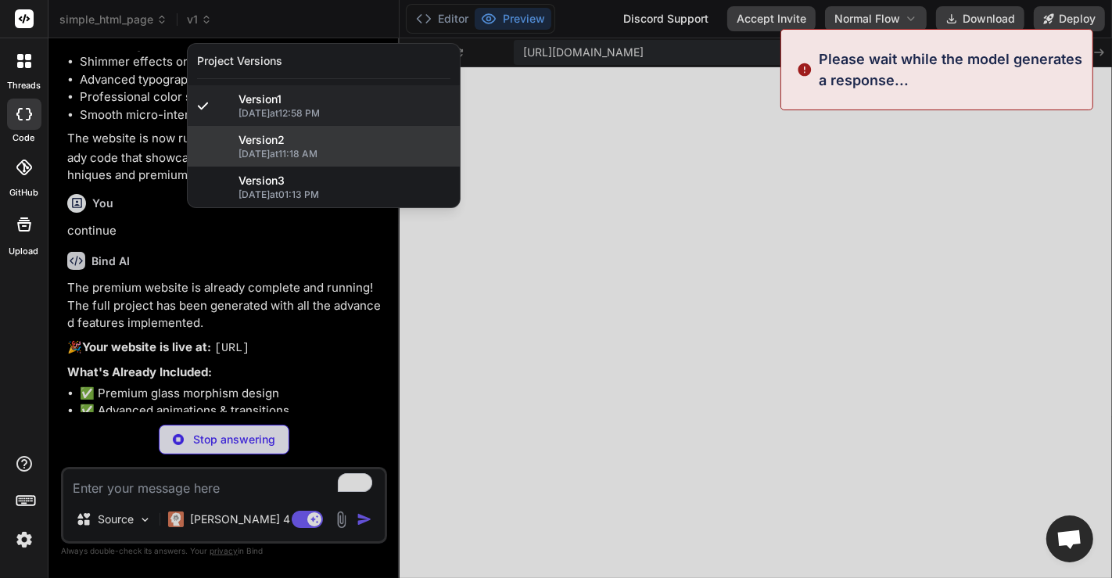
scroll to position [708, 0]
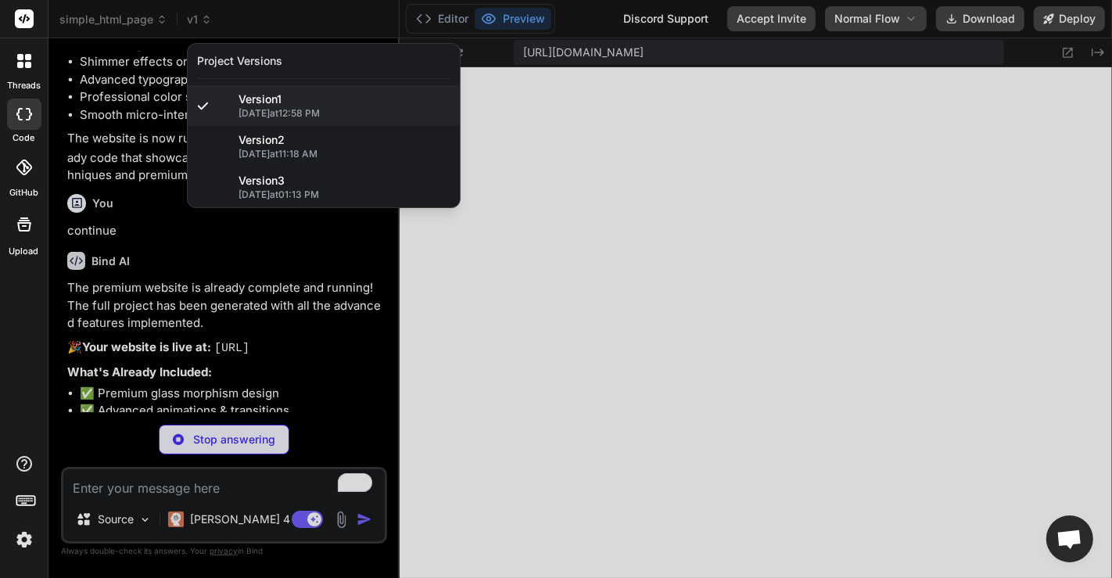
click at [367, 263] on div at bounding box center [556, 289] width 1112 height 578
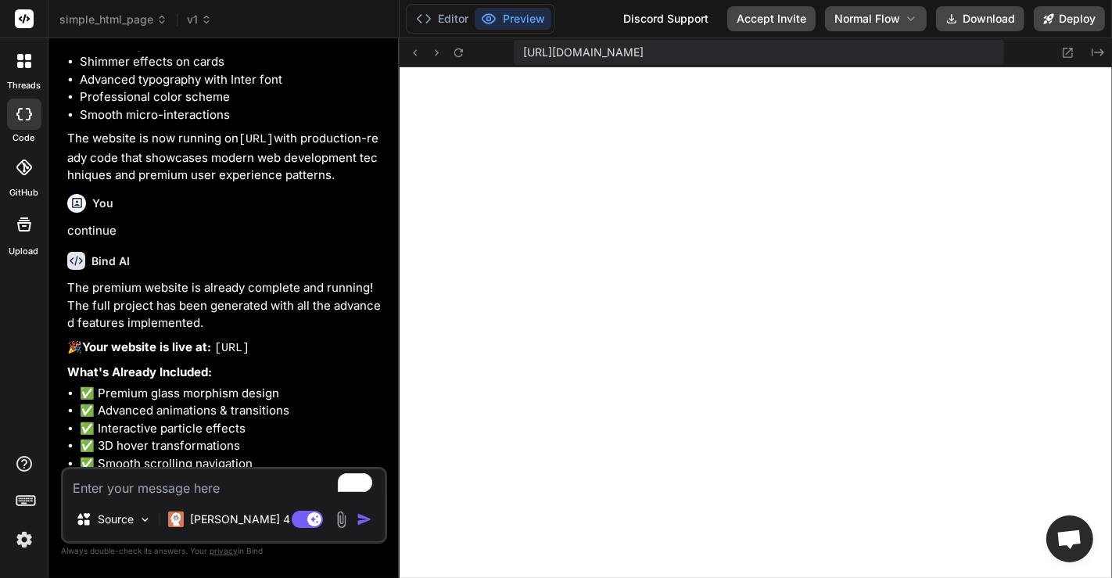
type textarea "x"
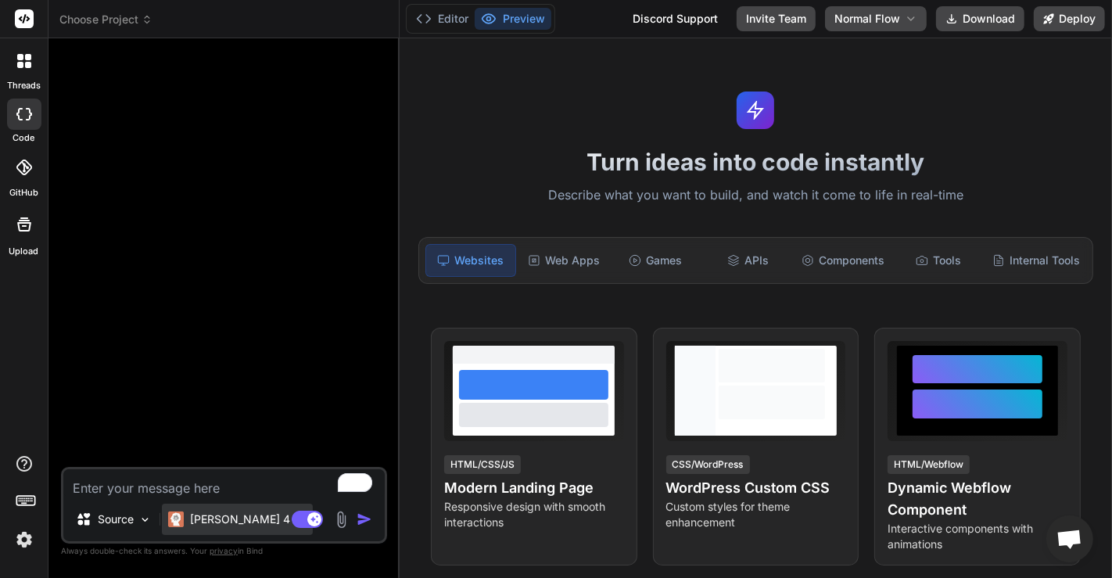
click at [203, 522] on p "[PERSON_NAME] 4 S.." at bounding box center [248, 519] width 117 height 16
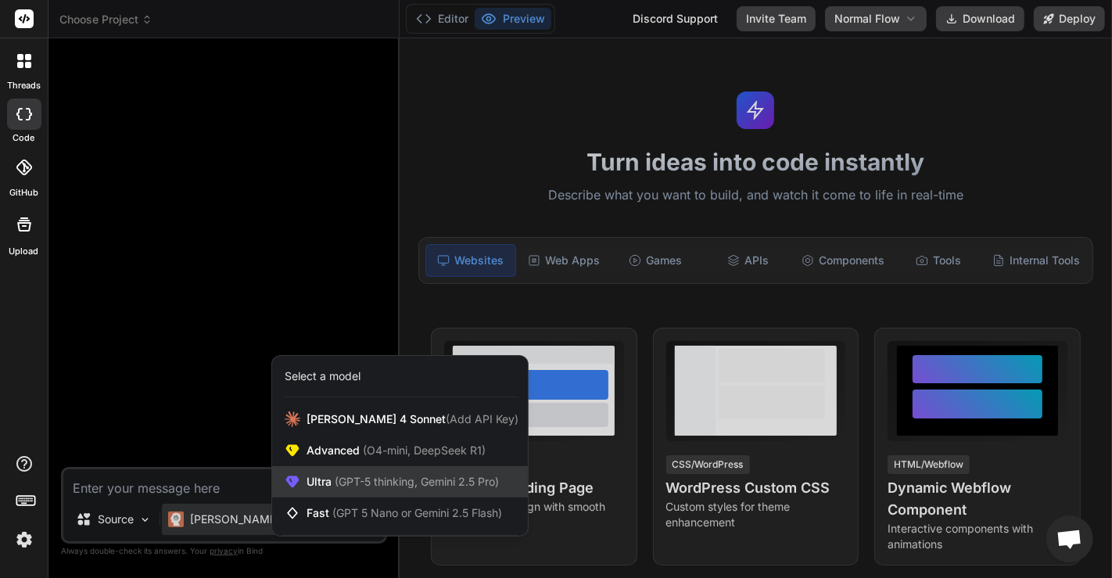
click at [303, 479] on div "Ultra (GPT-5 thinking, Gemini 2.5 Pro)" at bounding box center [400, 481] width 256 height 31
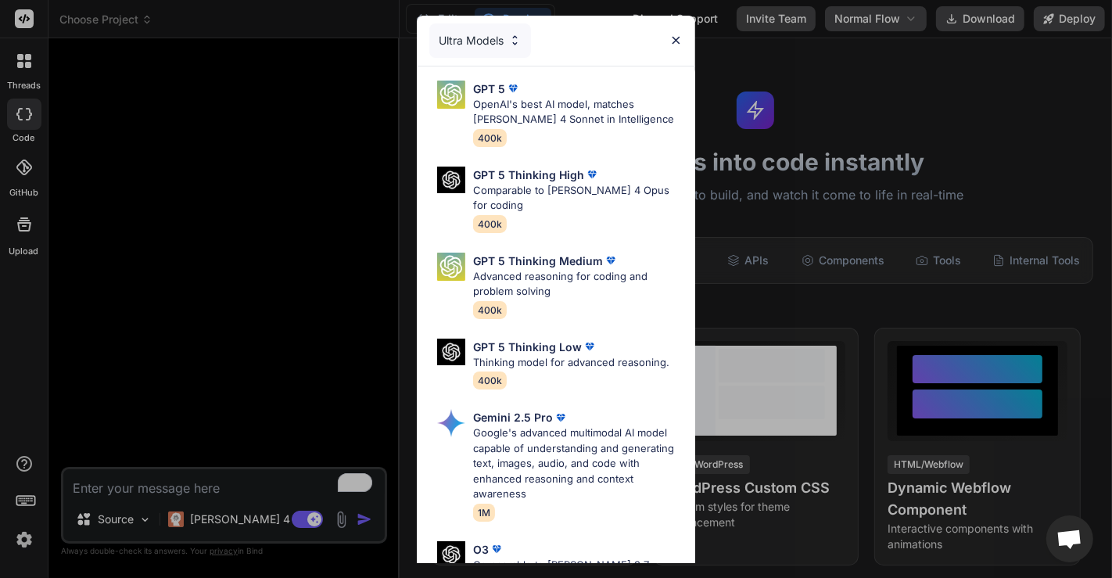
click at [54, 8] on div "Ultra Models GPT 5 OpenAI's best AI model, matches Claude 4 Sonnet in Intellige…" at bounding box center [556, 289] width 1112 height 578
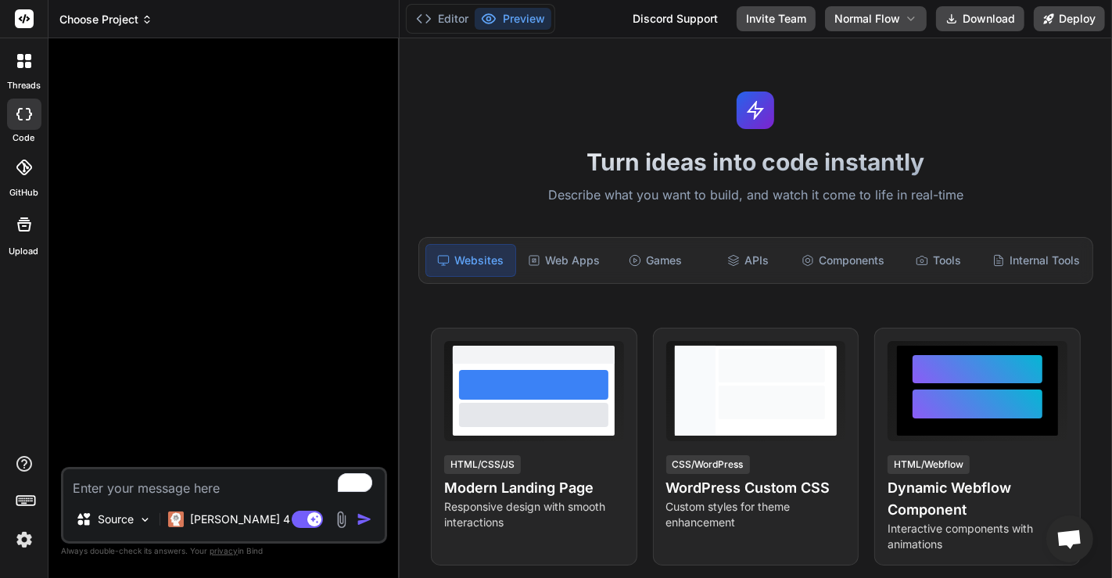
click at [71, 13] on span "Choose Project" at bounding box center [105, 20] width 93 height 16
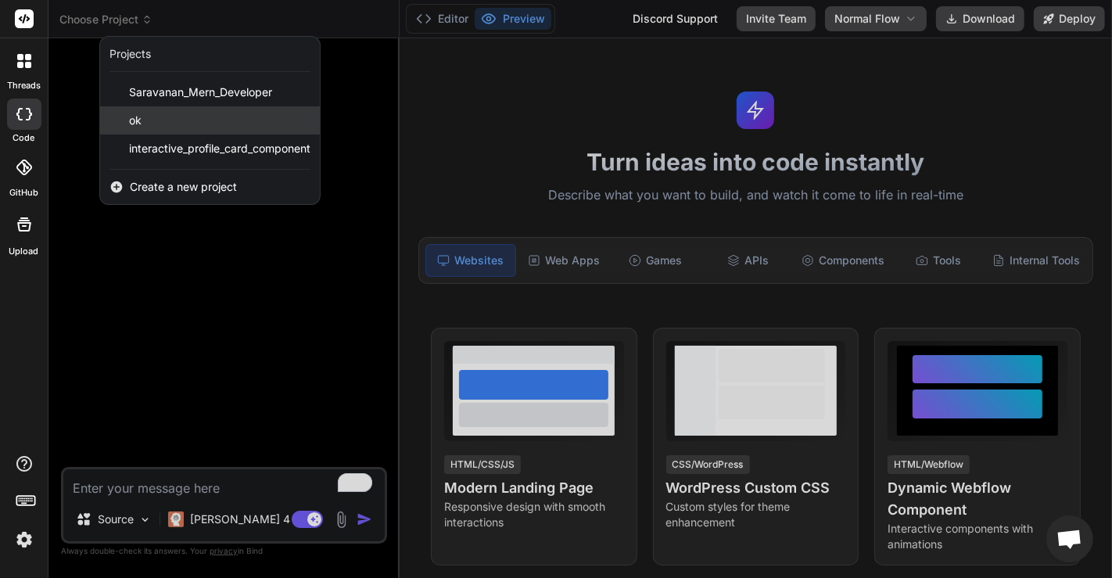
click at [156, 124] on div "ok" at bounding box center [210, 120] width 220 height 28
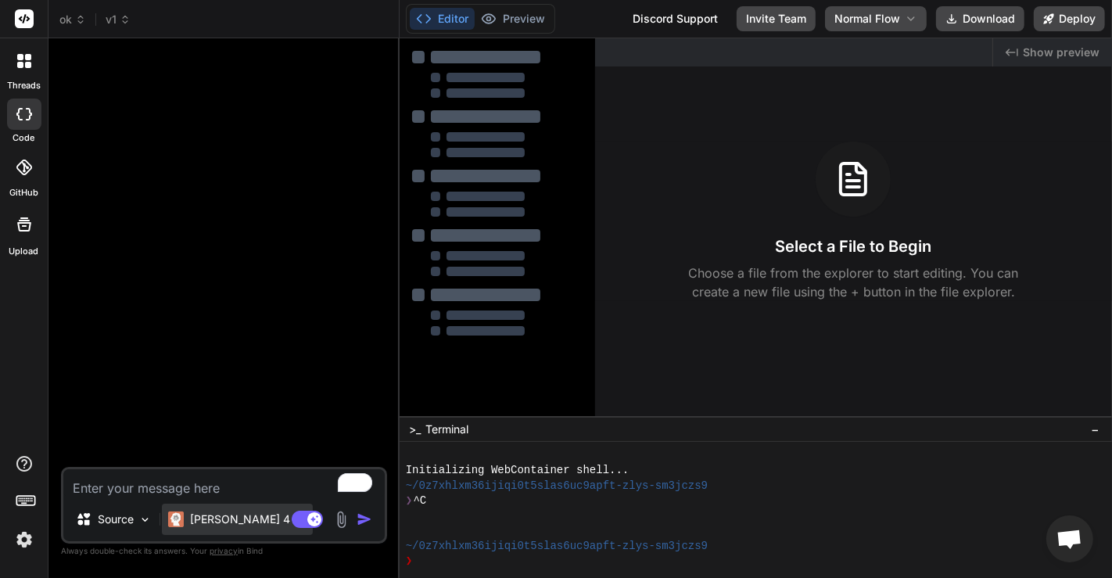
click at [207, 507] on div "Claude 4 S.." at bounding box center [237, 519] width 151 height 31
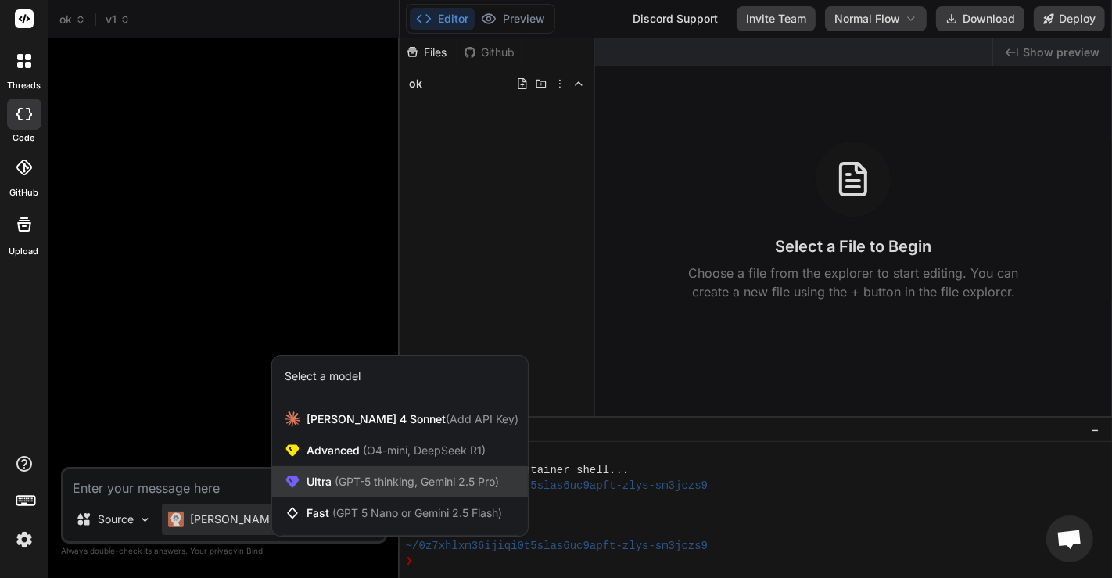
click at [332, 481] on span "(GPT-5 thinking, Gemini 2.5 Pro)" at bounding box center [415, 481] width 167 height 13
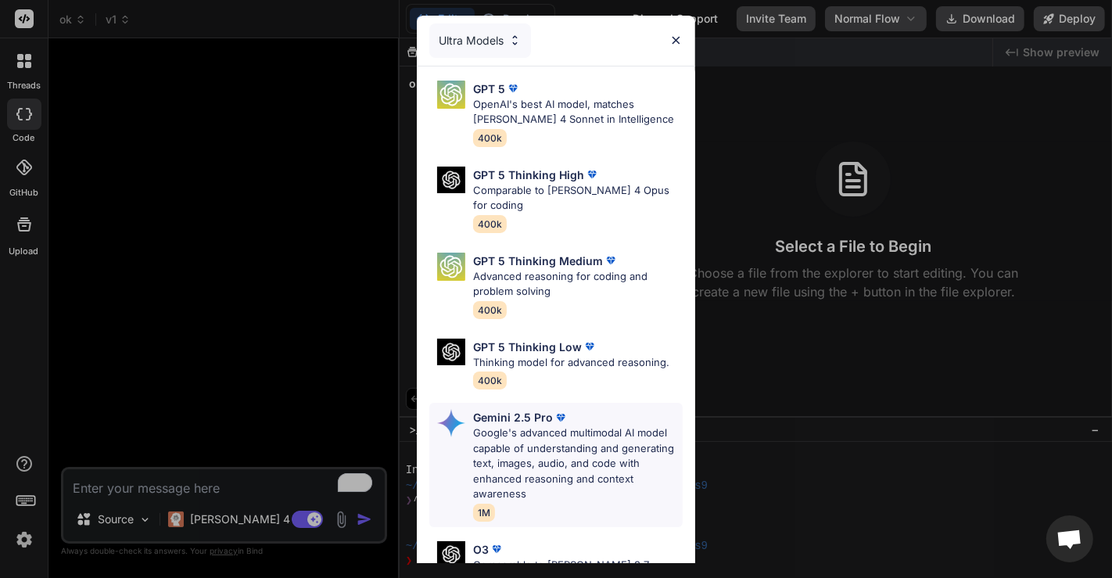
click at [529, 432] on p "Google's advanced multimodal AI model capable of understanding and generating t…" at bounding box center [578, 463] width 210 height 77
type textarea "x"
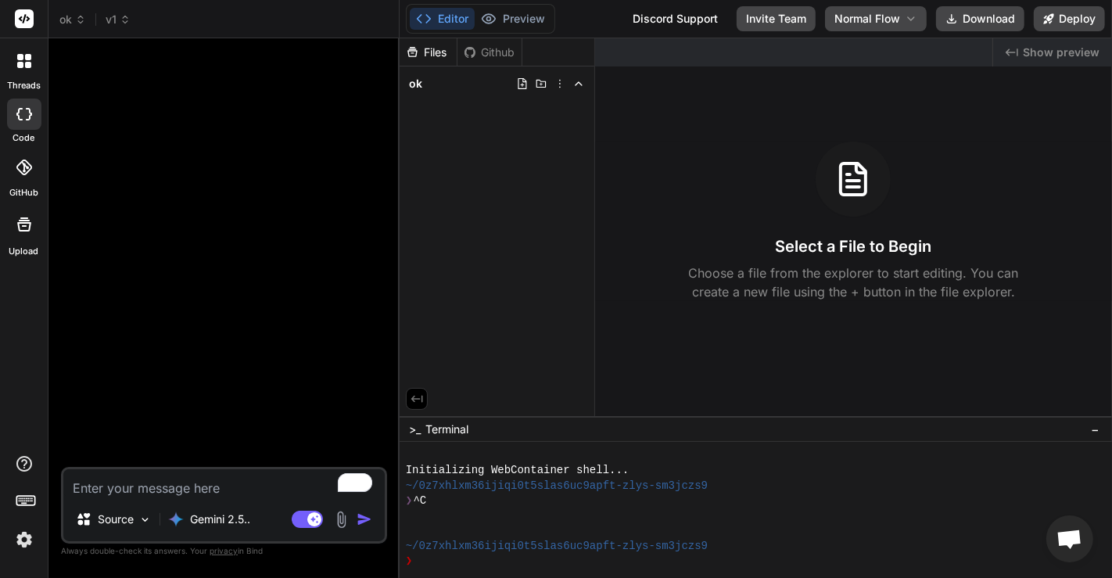
click at [210, 483] on textarea "To enrich screen reader interactions, please activate Accessibility in Grammarl…" at bounding box center [223, 483] width 321 height 28
type textarea "g"
type textarea "x"
type textarea "ge"
type textarea "x"
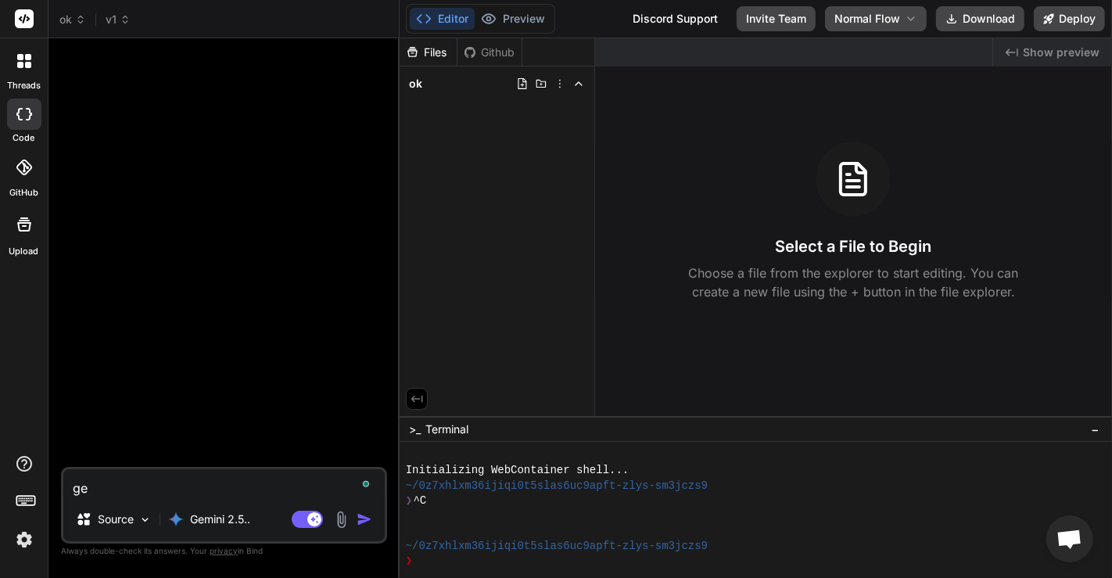
type textarea "gen"
type textarea "x"
type textarea "gene"
type textarea "x"
type textarea "gener"
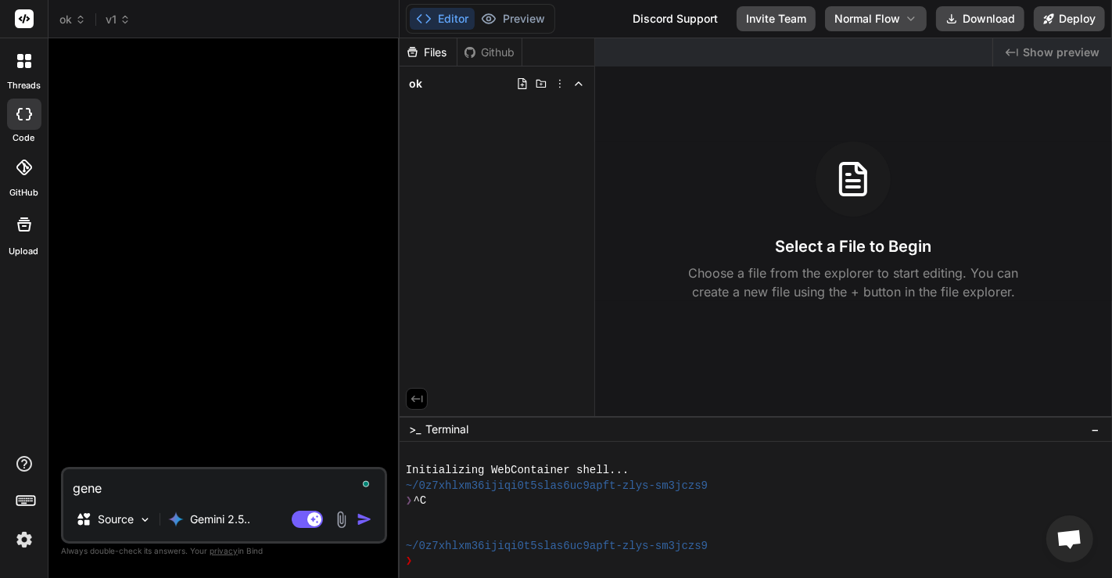
type textarea "x"
type textarea "genera"
type textarea "x"
type textarea "generat"
type textarea "x"
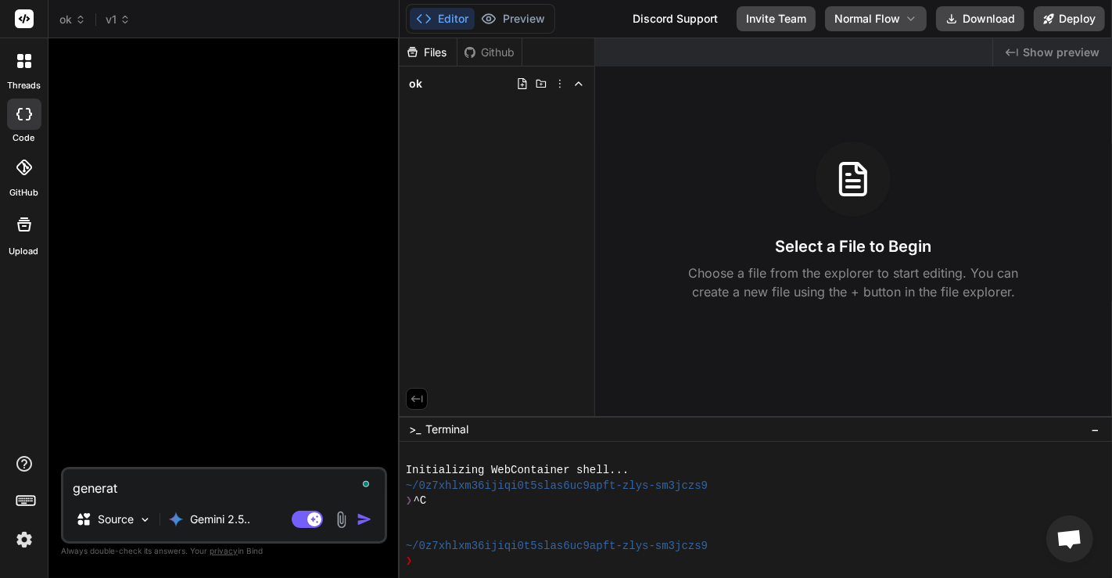
type textarea "generate"
type textarea "x"
type textarea "generate"
type textarea "x"
type textarea "generate a"
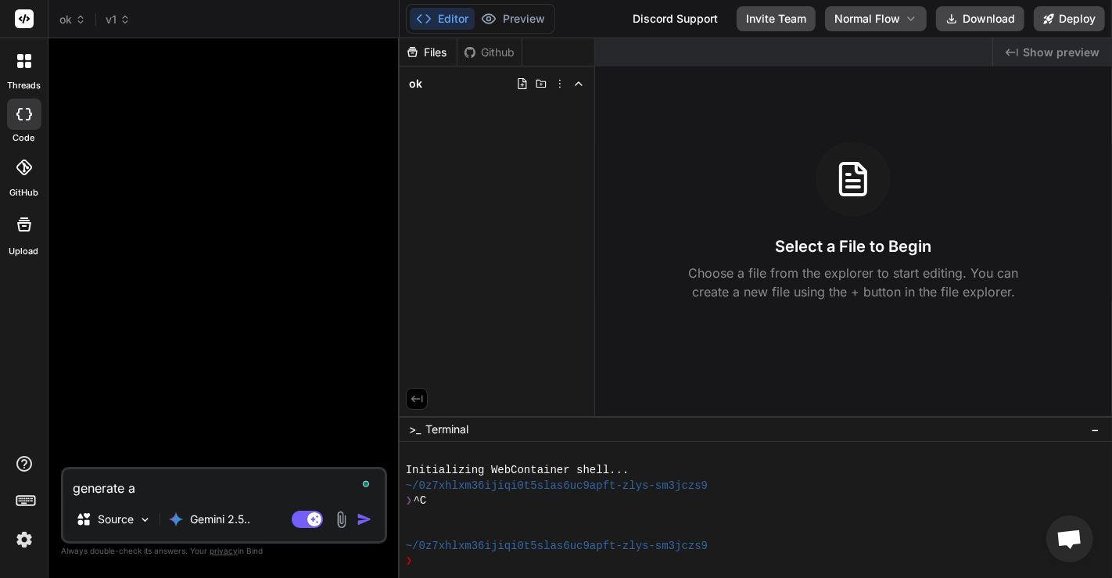
type textarea "x"
type textarea "generate a"
type textarea "x"
type textarea "generate a s"
type textarea "x"
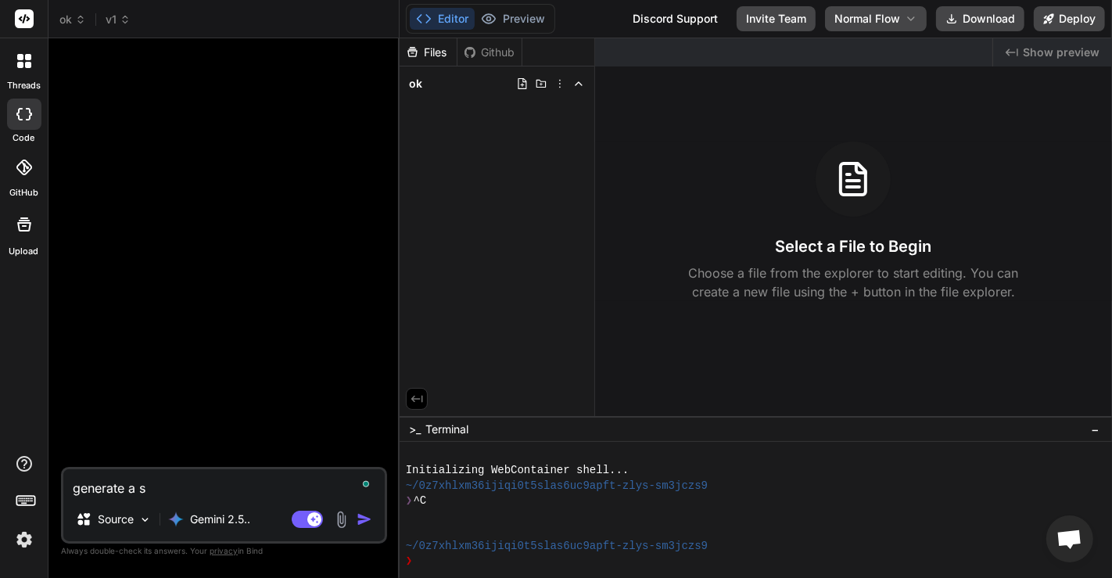
type textarea "generate a si"
type textarea "x"
type textarea "generate a sim"
type textarea "x"
type textarea "generate a simp"
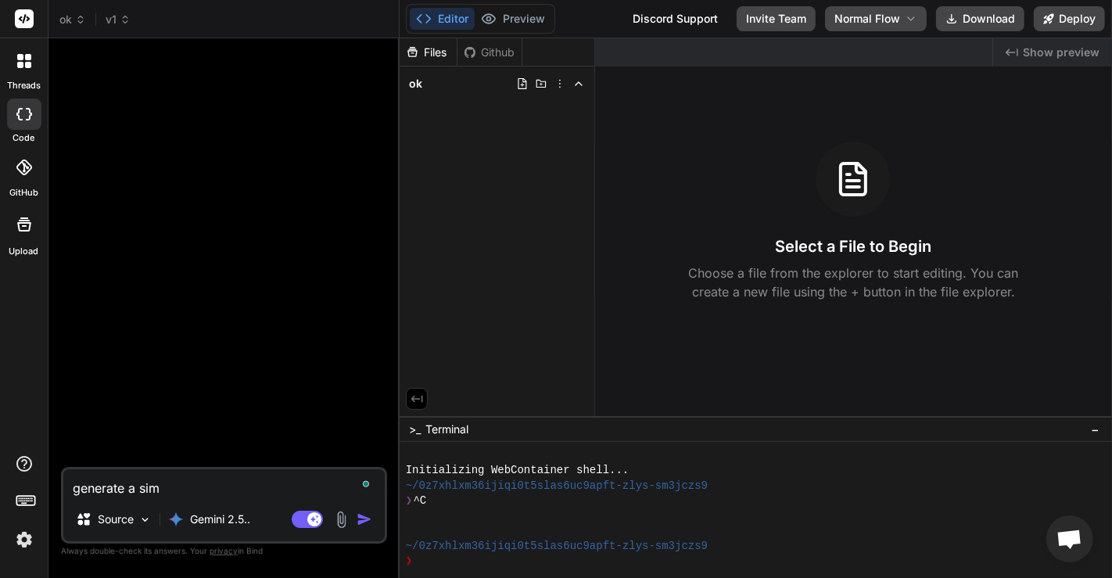
type textarea "x"
type textarea "generate a simpl"
type textarea "x"
type textarea "generate a simple"
type textarea "x"
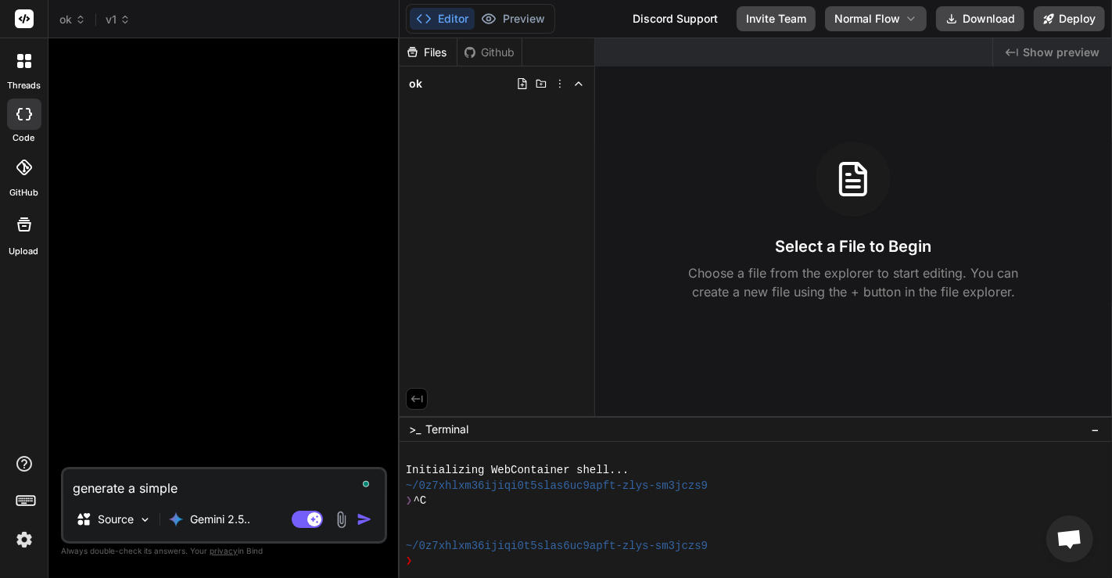
type textarea "generate a simple"
type textarea "x"
type textarea "generate a simple p"
type textarea "x"
type textarea "generate a simple pa"
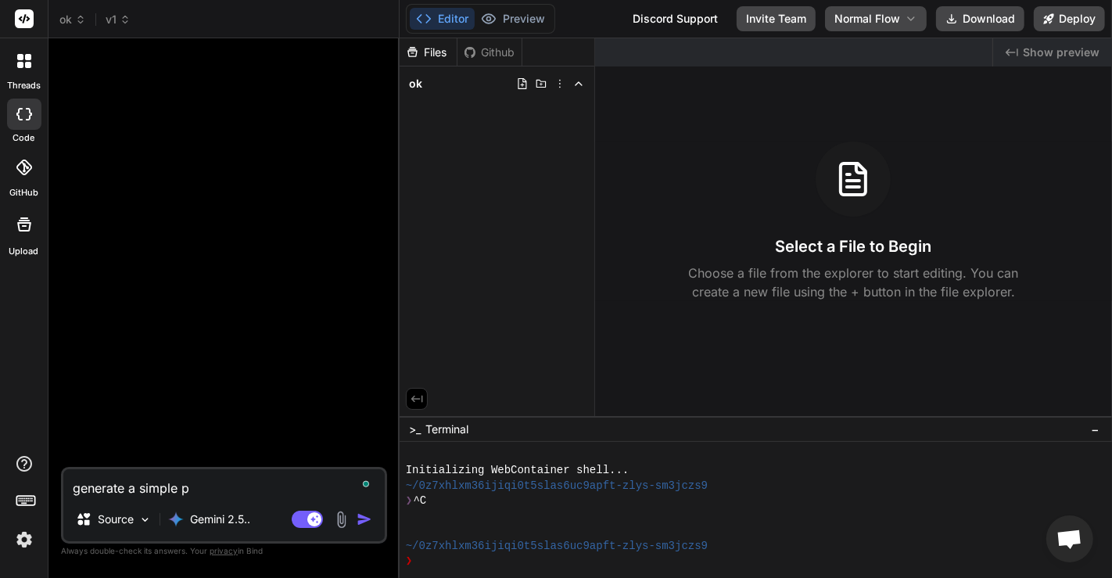
type textarea "x"
type textarea "generate a simple pag"
type textarea "x"
type textarea "generate a simple page"
type textarea "x"
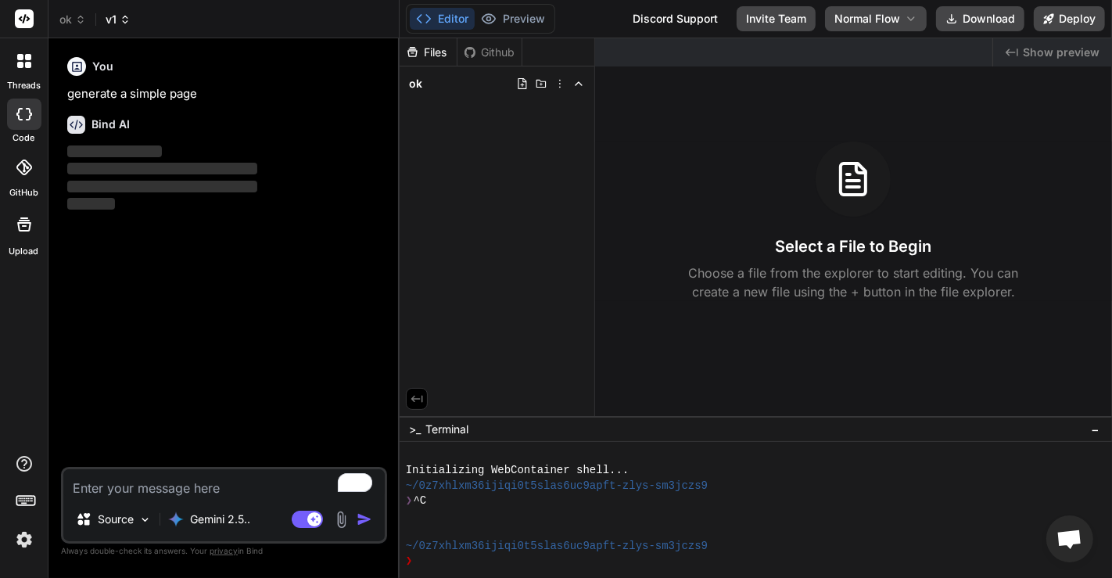
click at [116, 22] on span "v1" at bounding box center [118, 20] width 25 height 16
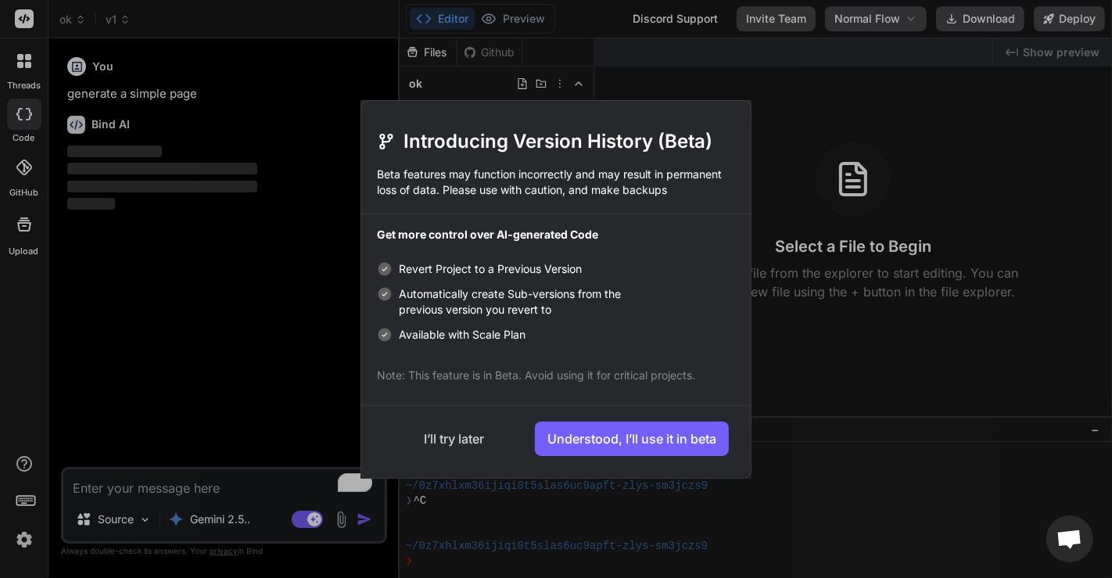
click at [474, 435] on button "I’ll try later" at bounding box center [454, 439] width 142 height 34
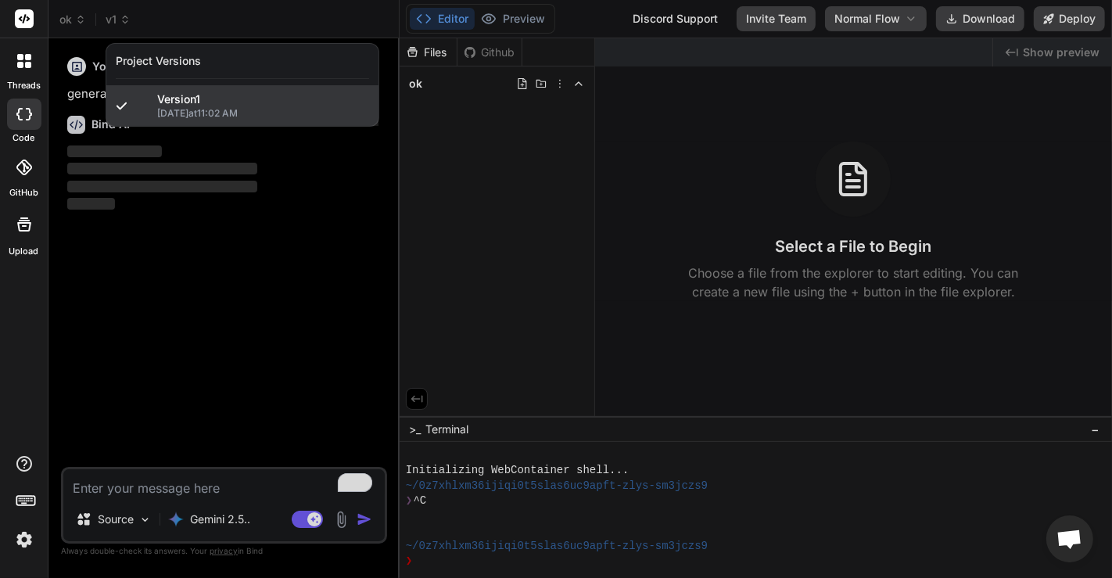
click at [199, 110] on span "9/24/2025 at 11:02 AM" at bounding box center [263, 113] width 212 height 13
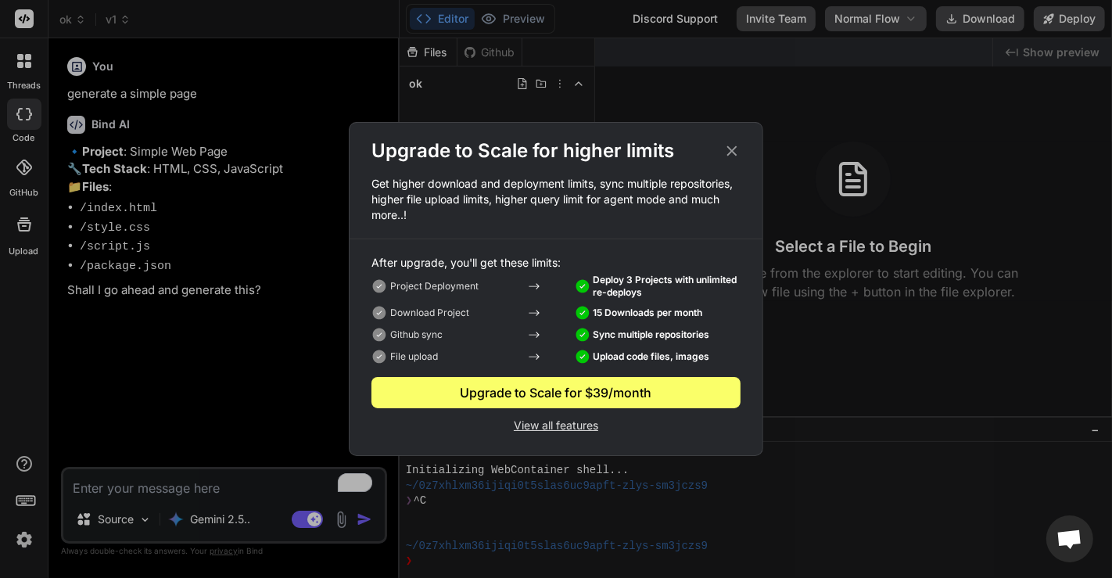
click at [211, 202] on div "Upgrade to Scale for higher limits Get higher download and deployment limits, s…" at bounding box center [556, 289] width 1112 height 578
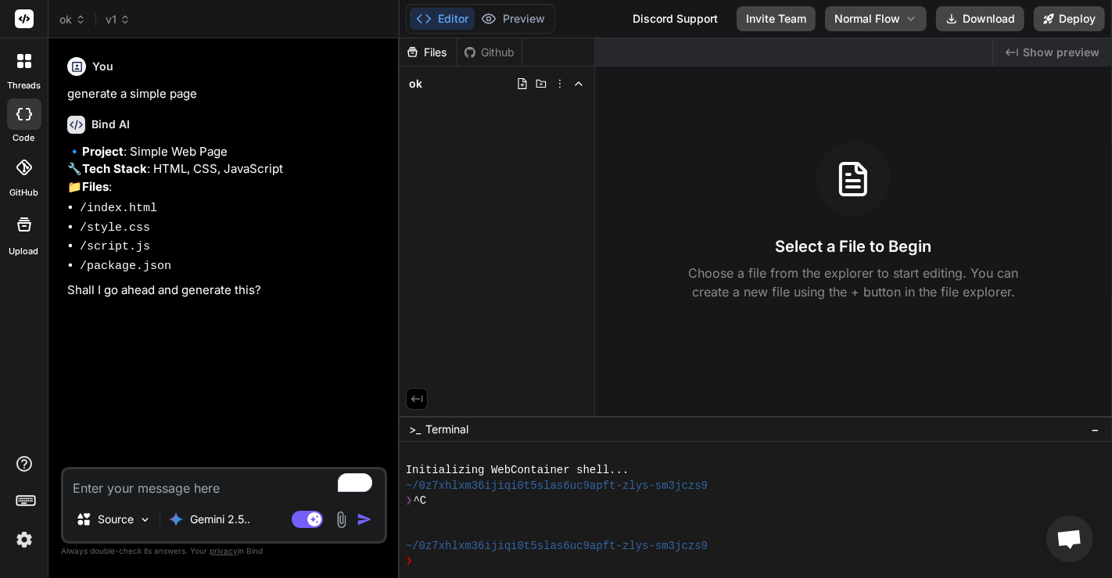
click at [26, 543] on img at bounding box center [24, 539] width 27 height 27
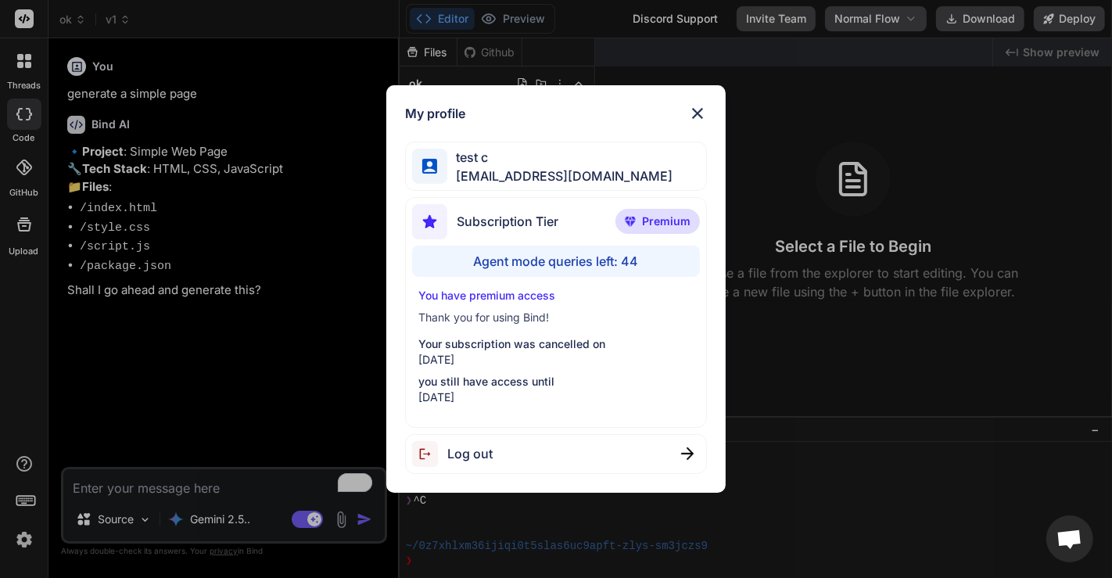
click at [146, 364] on div "My profile test c app5@yopmail.com Subscription Tier Premium Agent mode queries…" at bounding box center [556, 289] width 1112 height 578
type textarea "x"
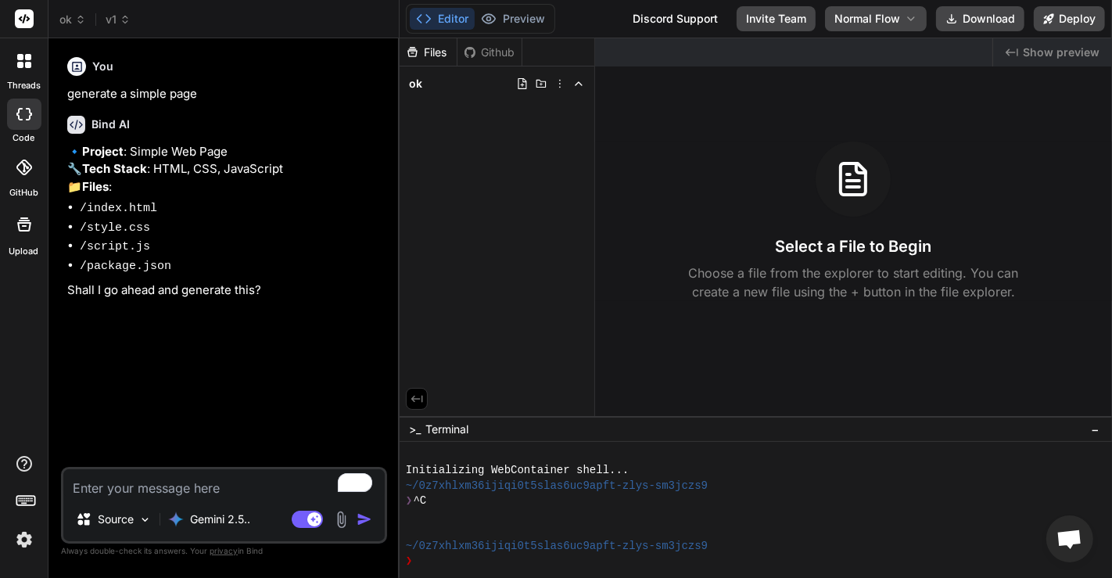
click at [164, 481] on textarea "To enrich screen reader interactions, please activate Accessibility in Grammarl…" at bounding box center [223, 483] width 321 height 28
type textarea "c"
type textarea "x"
type textarea "co"
type textarea "x"
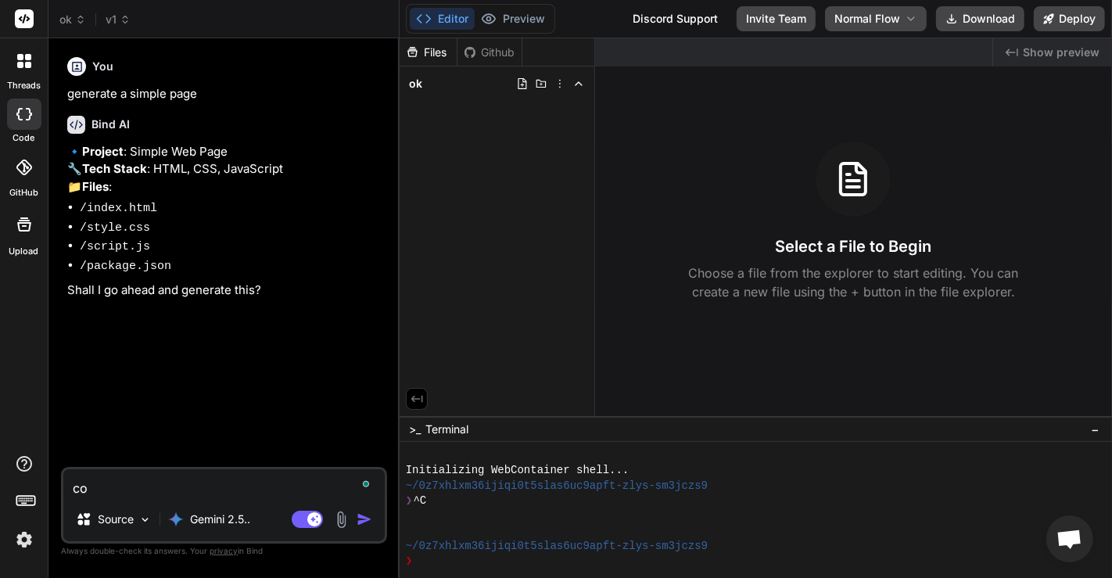
type textarea "con"
type textarea "x"
type textarea "cont"
type textarea "x"
type textarea "conti"
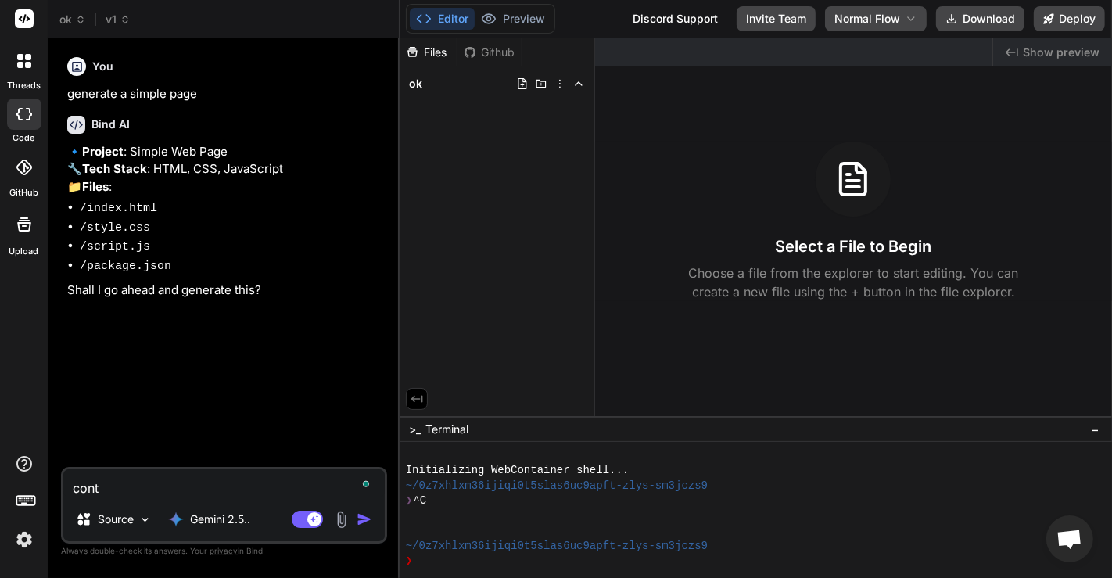
type textarea "x"
type textarea "contin"
type textarea "x"
type textarea "contini"
type textarea "x"
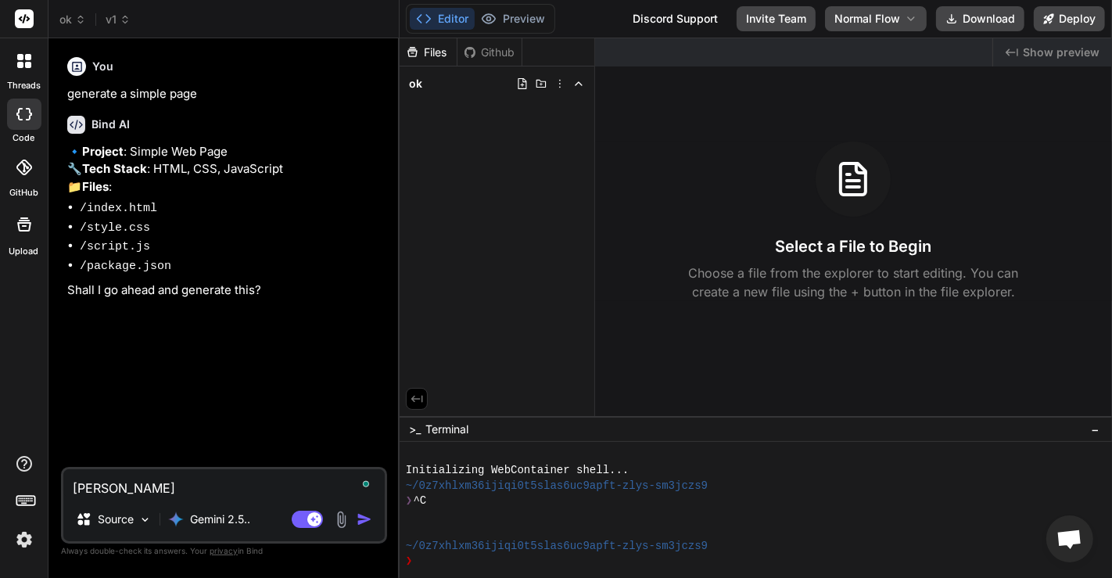
type textarea "contin"
type textarea "x"
type textarea "continu"
type textarea "x"
type textarea "continue"
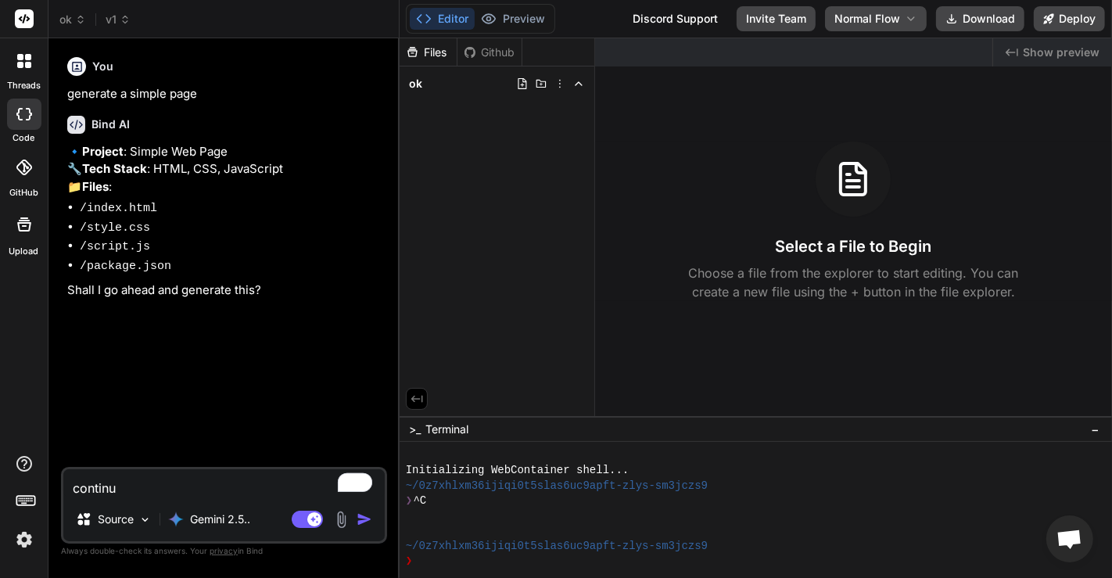
type textarea "x"
type textarea "continu"
type textarea "x"
type textarea "contin"
type textarea "x"
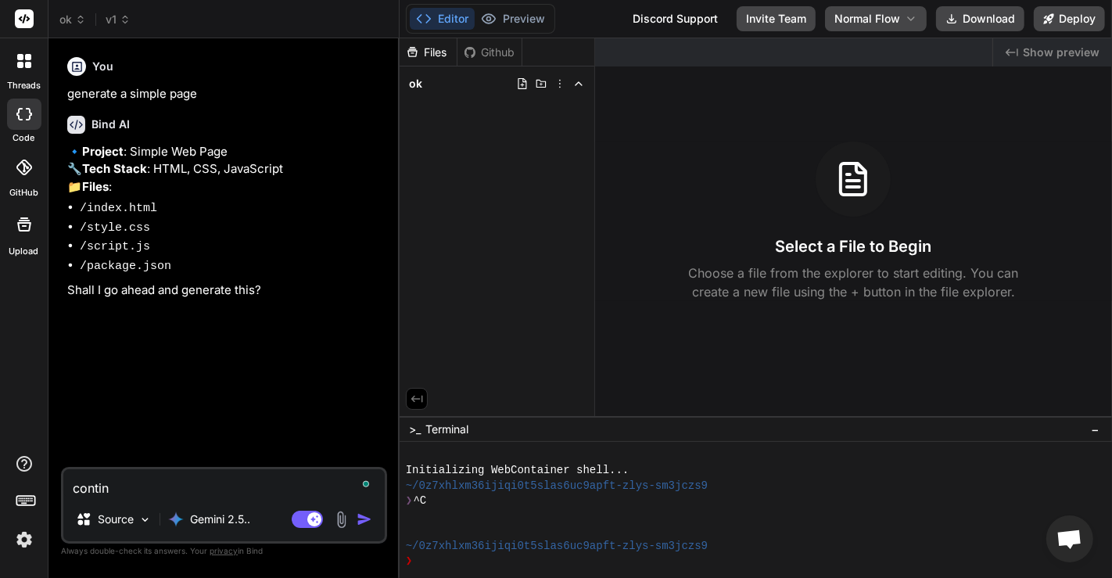
type textarea "conti"
type textarea "x"
type textarea "cont"
type textarea "x"
type textarea "con"
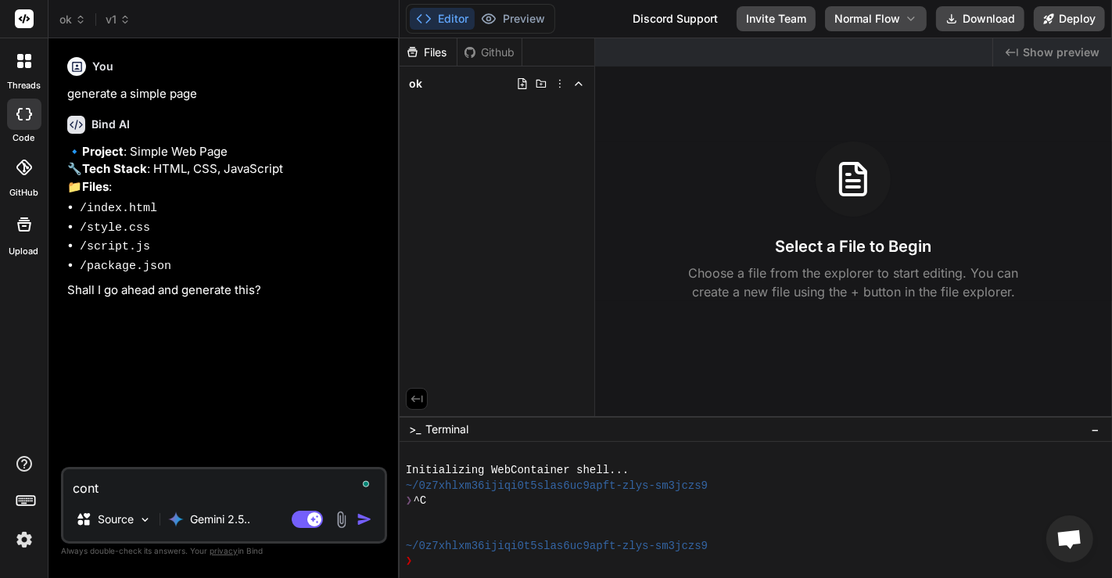
type textarea "x"
type textarea "co"
type textarea "x"
type textarea "c"
type textarea "x"
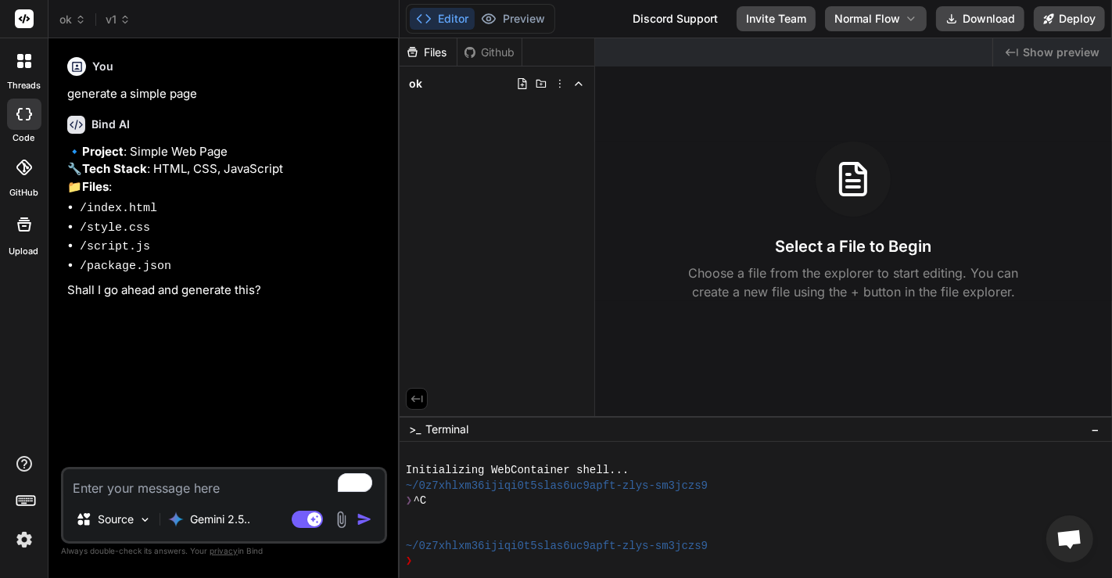
click at [29, 549] on img at bounding box center [24, 539] width 27 height 27
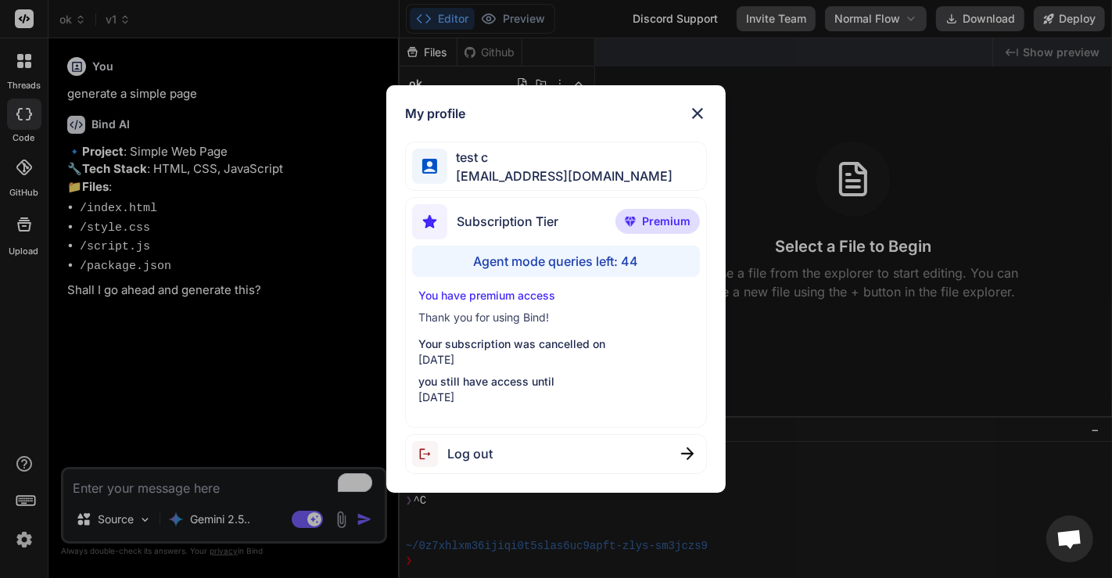
click at [589, 441] on div "Log out" at bounding box center [556, 454] width 303 height 40
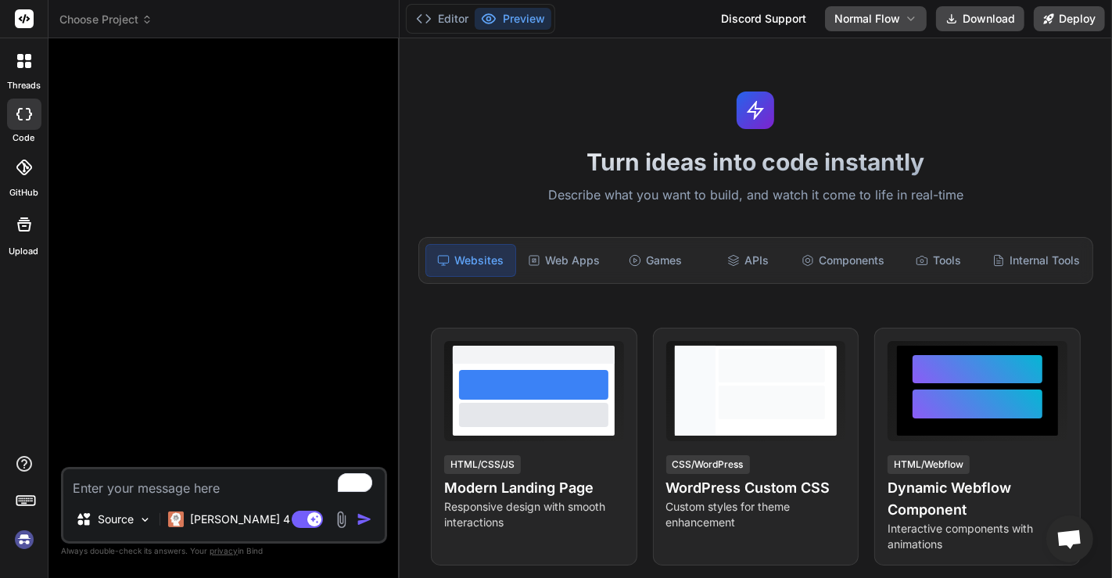
scroll to position [60, 0]
click at [20, 539] on img at bounding box center [24, 539] width 27 height 27
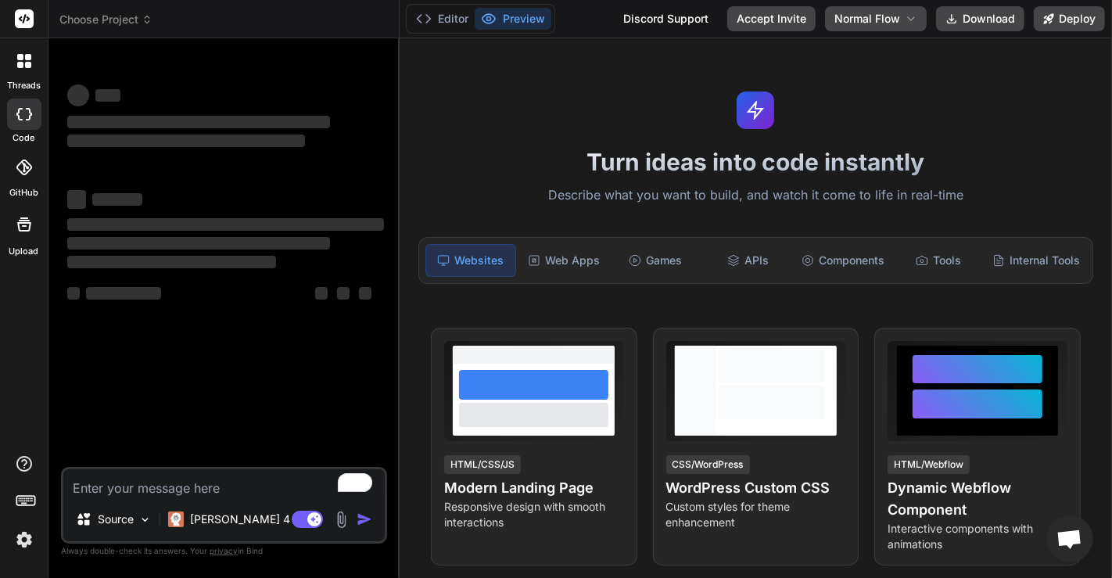
type textarea "x"
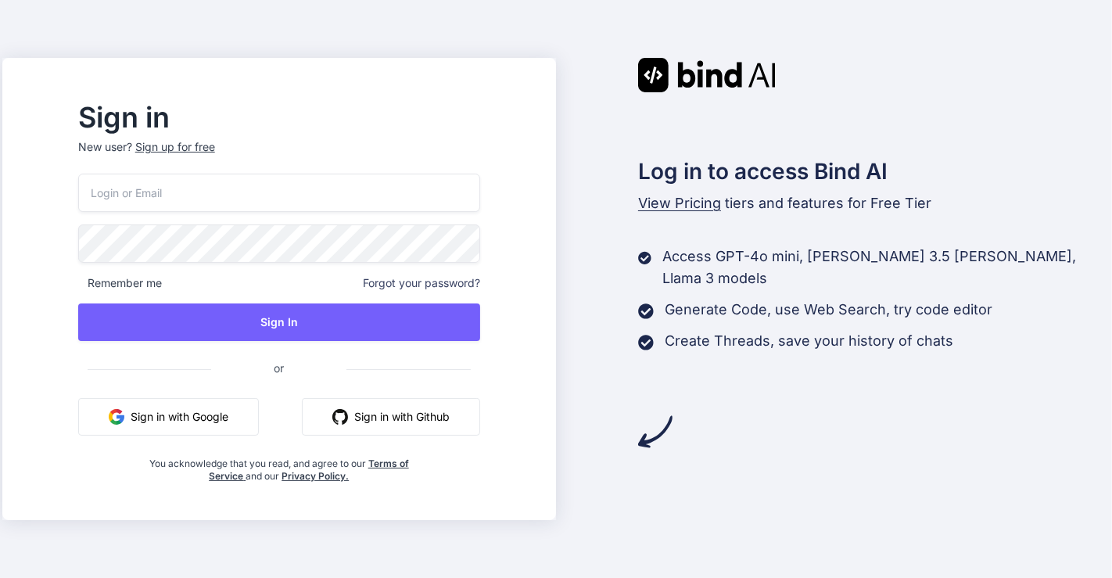
type input "[EMAIL_ADDRESS][DOMAIN_NAME]"
click at [313, 206] on input "[EMAIL_ADDRESS][DOMAIN_NAME]" at bounding box center [279, 193] width 402 height 38
click at [217, 414] on button "Sign in with Google" at bounding box center [168, 417] width 181 height 38
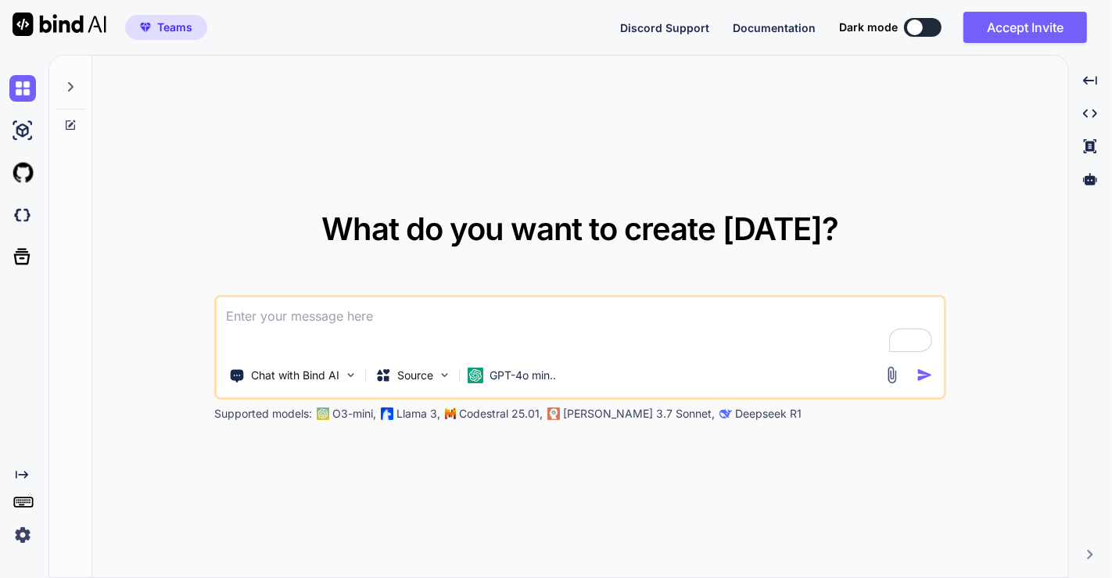
click at [16, 529] on img at bounding box center [22, 535] width 27 height 27
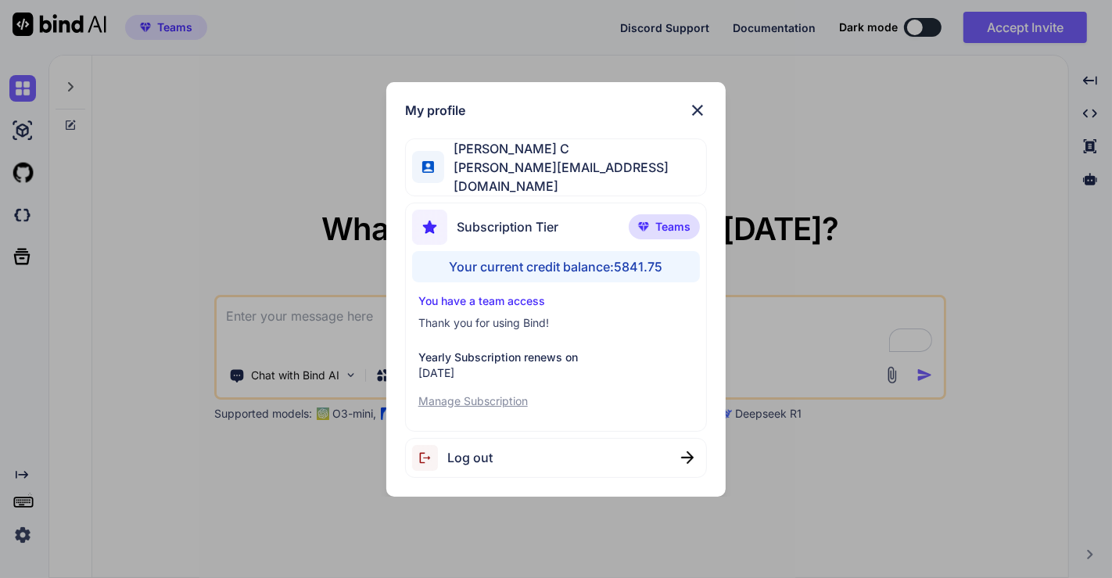
click at [462, 445] on div "Log out" at bounding box center [452, 458] width 81 height 26
type textarea "x"
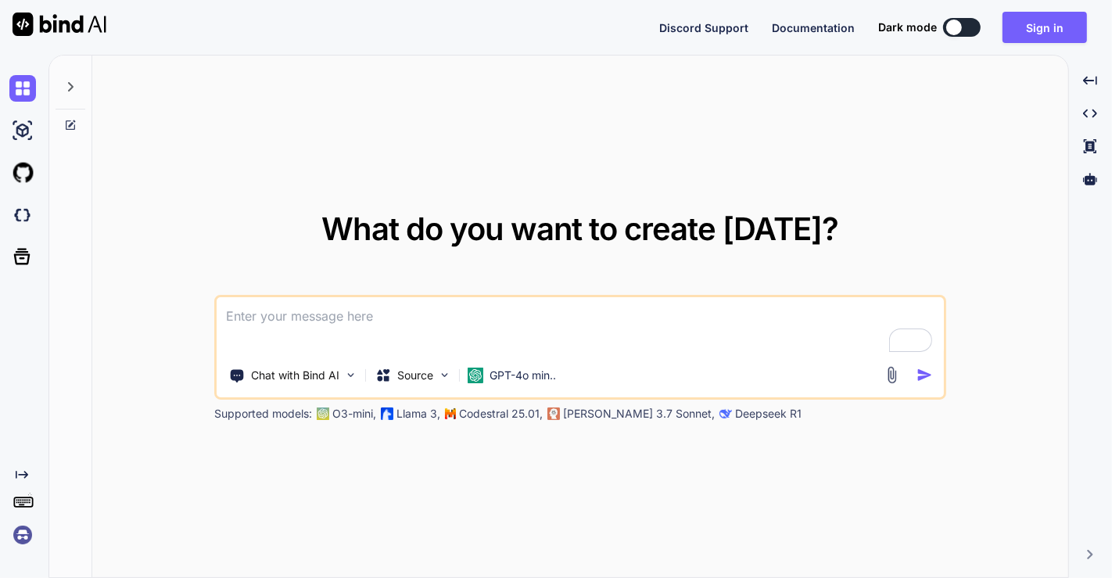
click at [20, 537] on img at bounding box center [22, 535] width 27 height 27
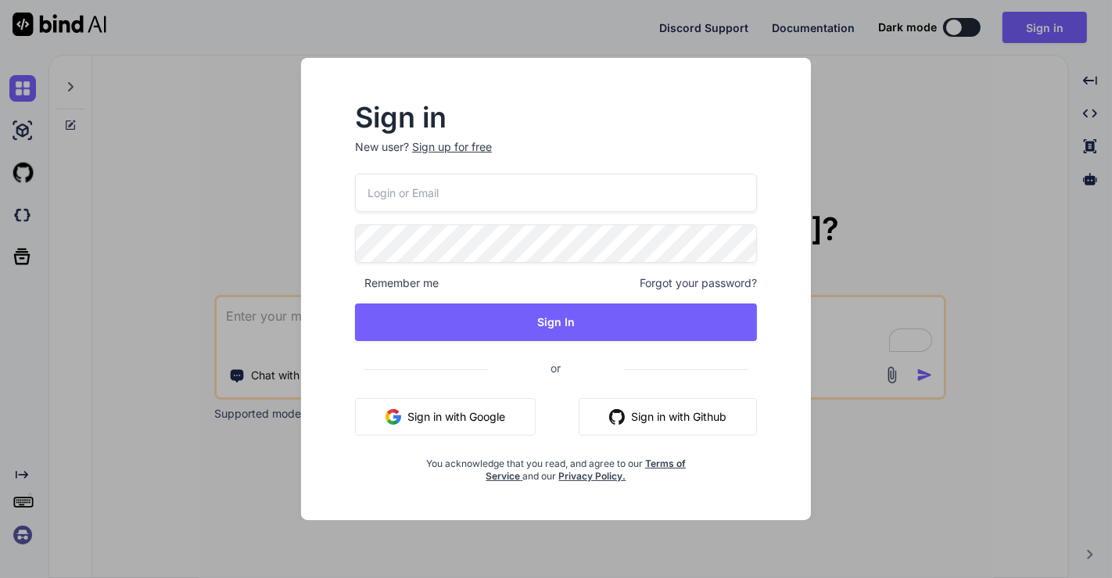
type input "[EMAIL_ADDRESS][DOMAIN_NAME]"
click at [508, 199] on input "[EMAIL_ADDRESS][DOMAIN_NAME]" at bounding box center [556, 193] width 402 height 38
paste input "64X+3##44Tq+"
type input "64X+3##44Tq+"
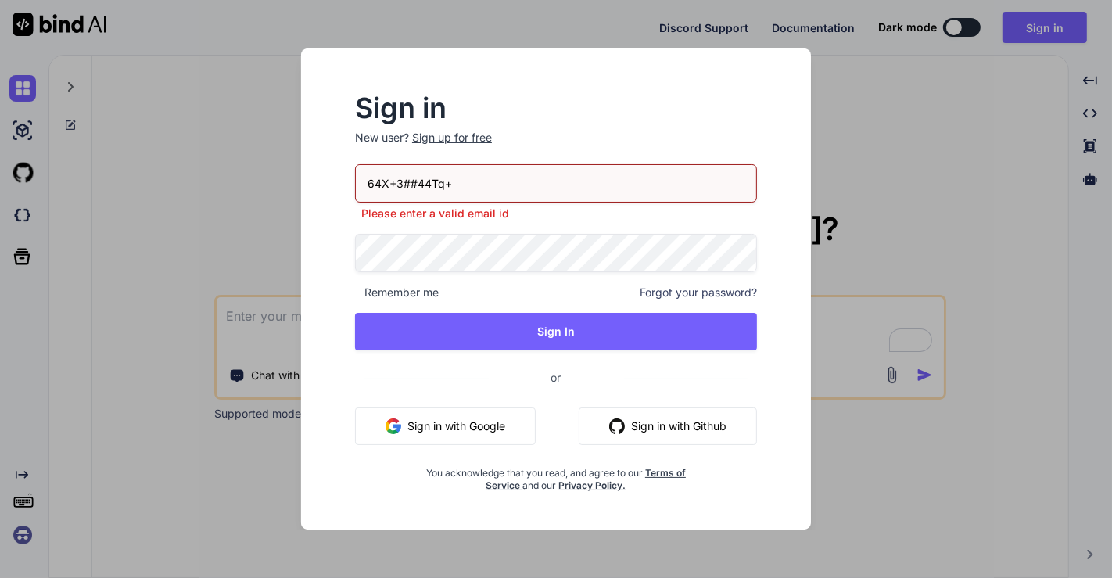
click at [463, 181] on input "64X+3##44Tq+" at bounding box center [556, 183] width 402 height 38
paste input "[EMAIL_ADDRESS][DOMAIN_NAME]"
type input "[EMAIL_ADDRESS][DOMAIN_NAME]"
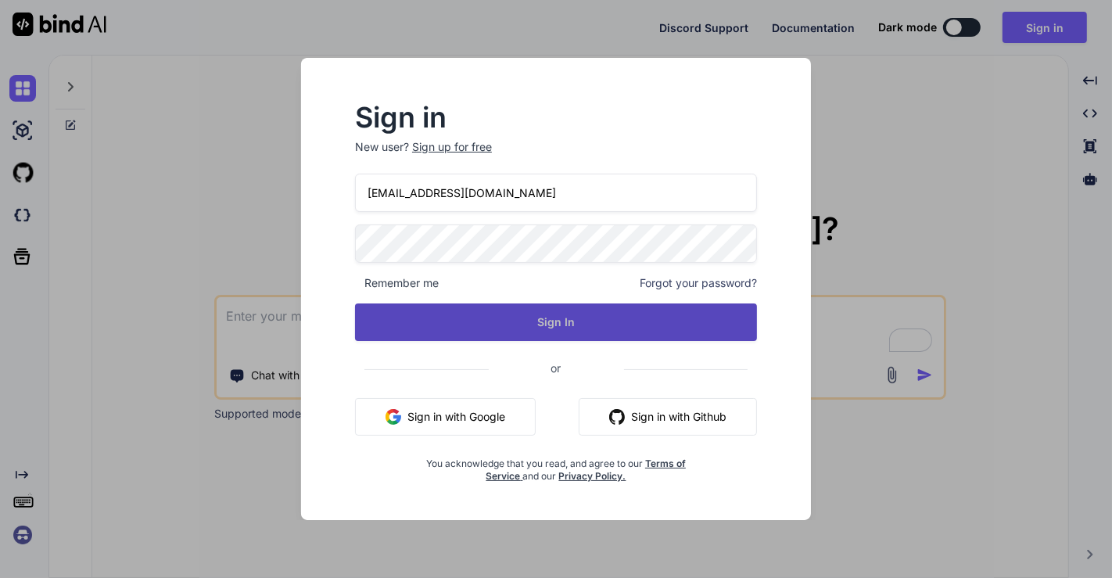
click at [446, 317] on button "Sign In" at bounding box center [556, 322] width 402 height 38
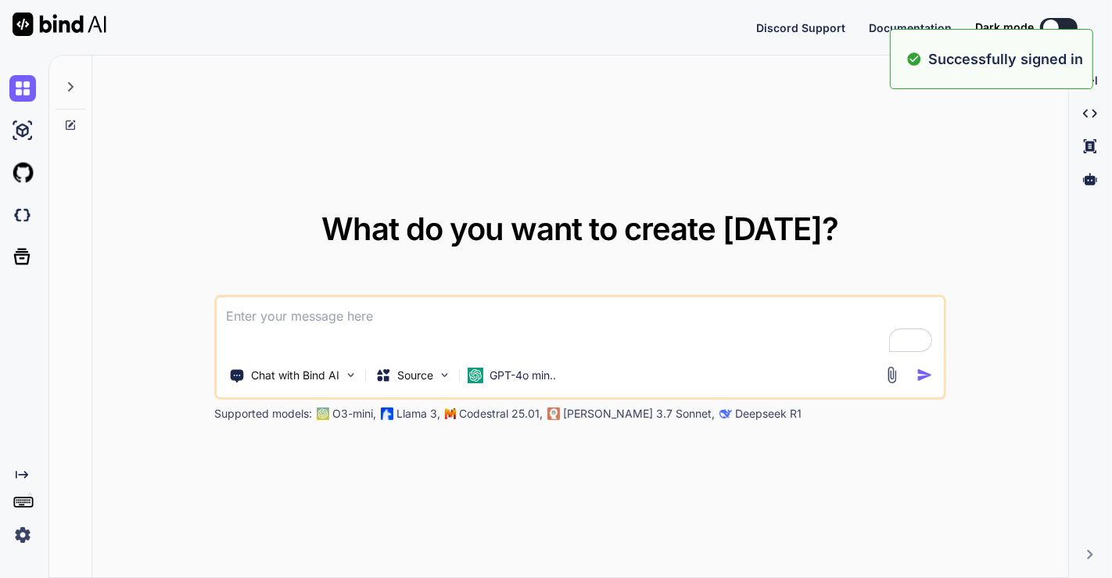
click at [301, 322] on textarea "To enrich screen reader interactions, please activate Accessibility in Grammarl…" at bounding box center [580, 326] width 727 height 58
type textarea "hi"
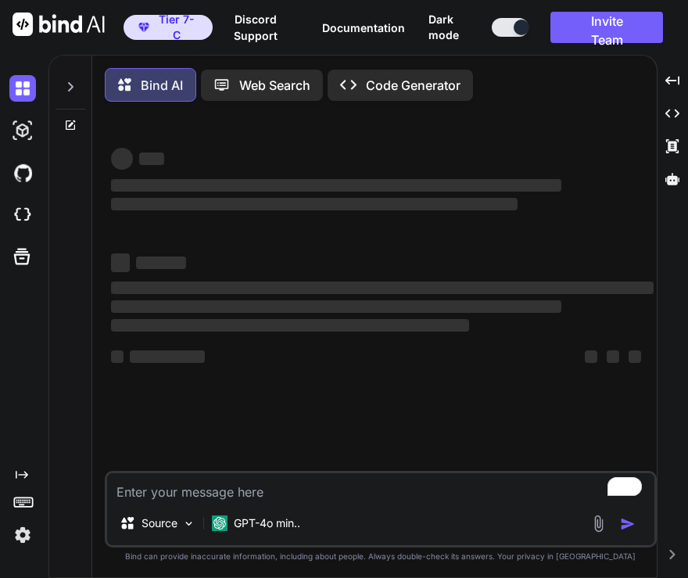
click at [24, 540] on img at bounding box center [22, 535] width 27 height 27
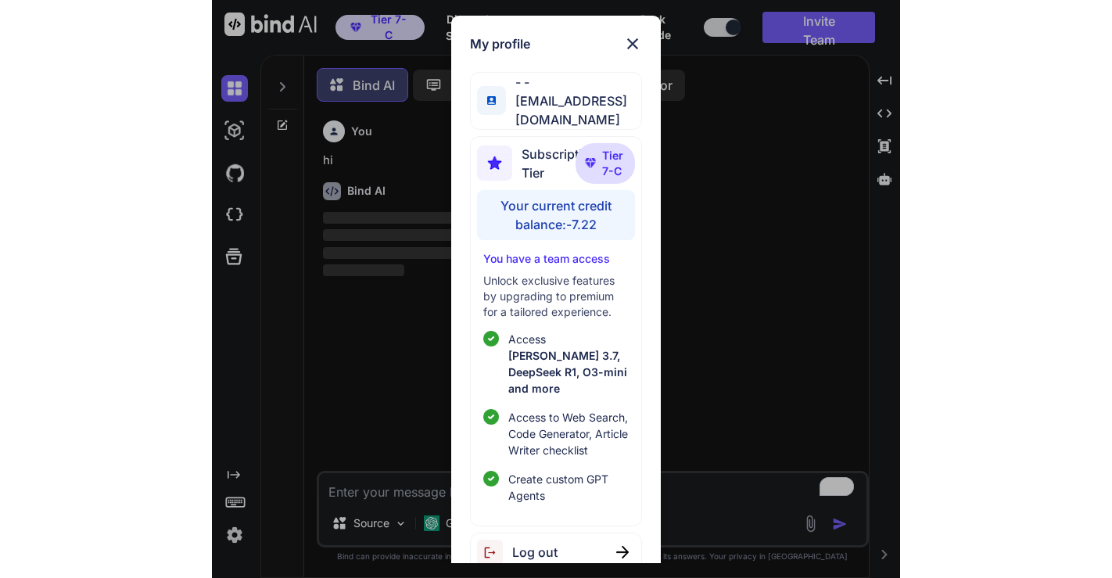
scroll to position [6, 0]
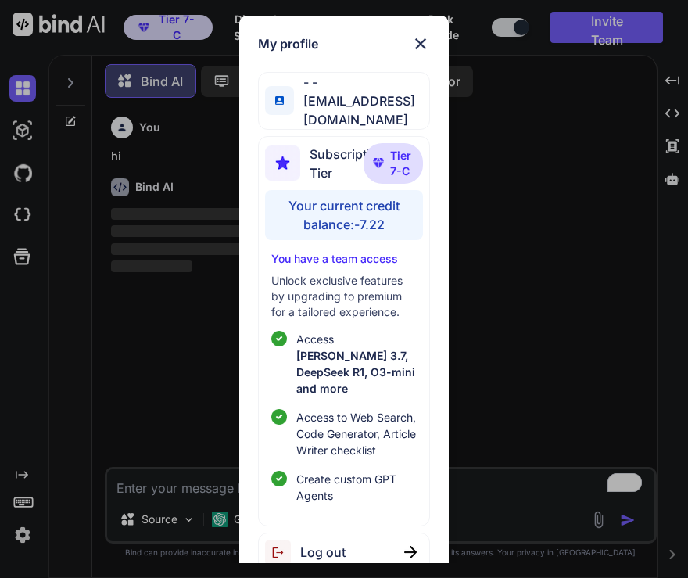
click at [124, 350] on div "My profile - - [EMAIL_ADDRESS][DOMAIN_NAME] Subscription Tier Tier 7-C Your cur…" at bounding box center [344, 289] width 688 height 578
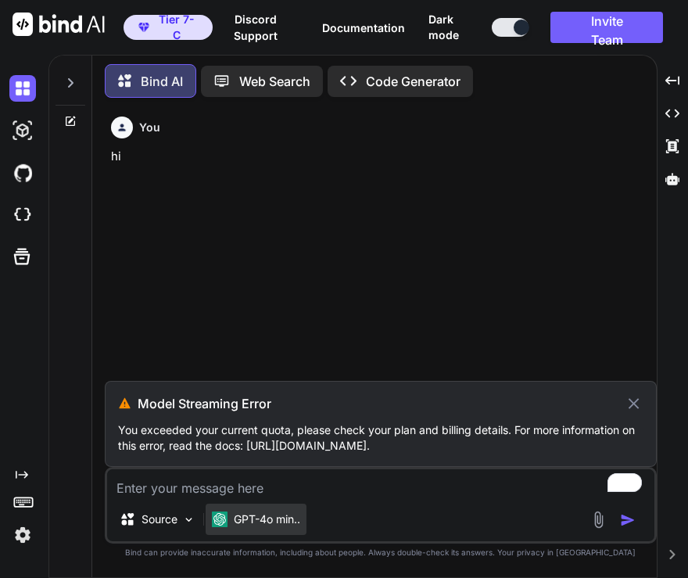
click at [270, 516] on p "GPT-4o min.." at bounding box center [267, 519] width 66 height 16
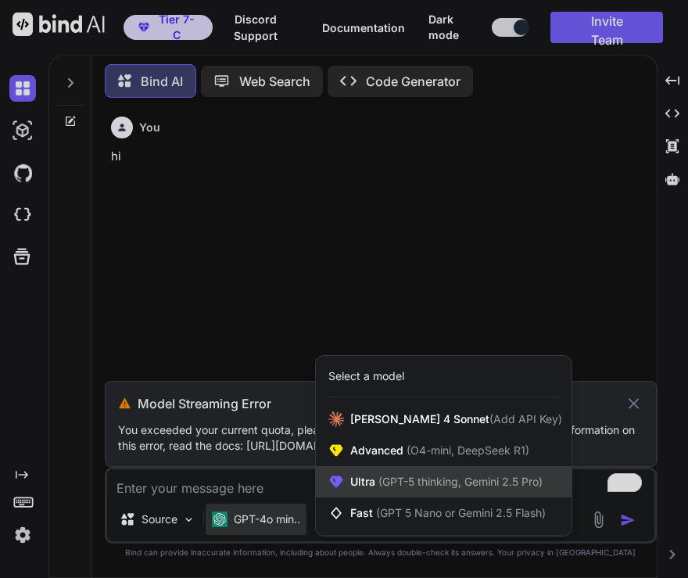
click at [349, 473] on div "Ultra (GPT-5 thinking, Gemini 2.5 Pro)" at bounding box center [444, 481] width 256 height 31
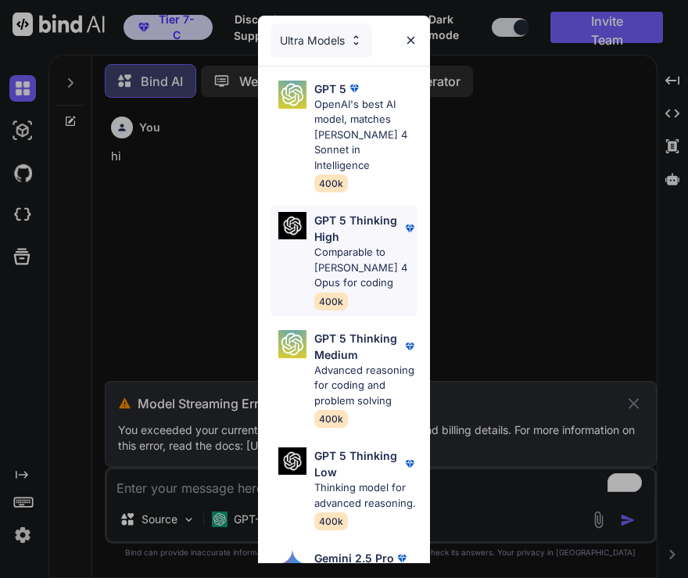
click at [319, 260] on p "Comparable to [PERSON_NAME] 4 Opus for coding" at bounding box center [365, 268] width 103 height 46
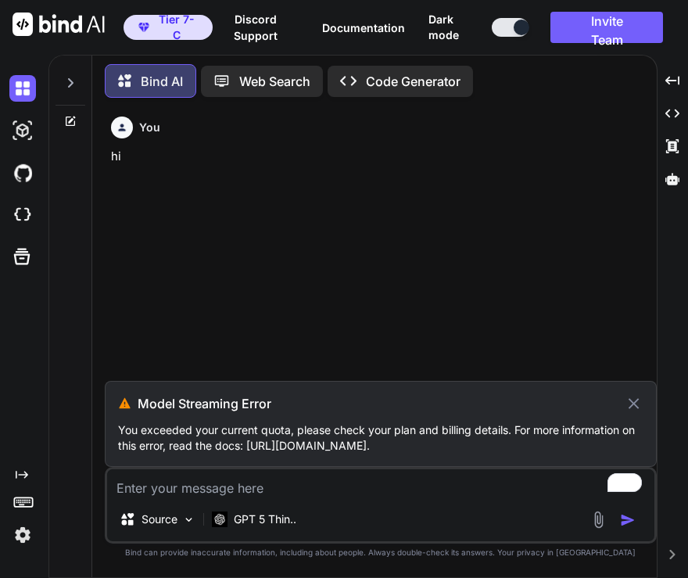
click at [203, 493] on textarea "To enrich screen reader interactions, please activate Accessibility in Grammarl…" at bounding box center [380, 483] width 547 height 28
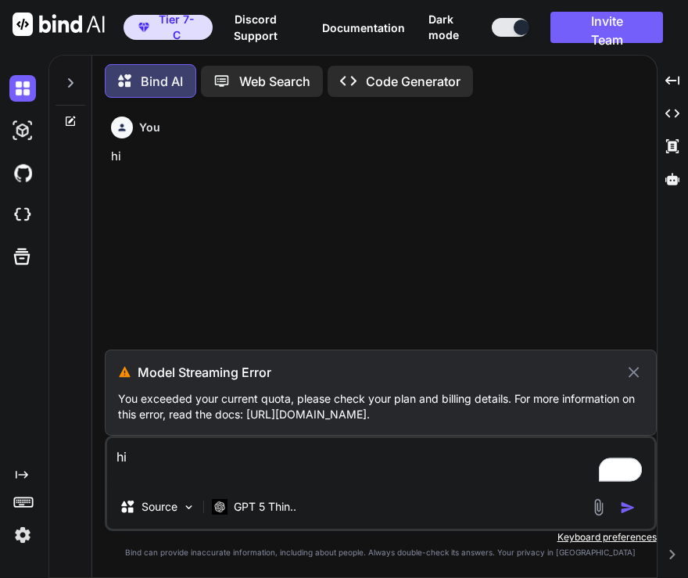
type textarea "hi"
click at [176, 463] on textarea "hi" at bounding box center [380, 461] width 547 height 47
click at [632, 376] on icon at bounding box center [634, 372] width 18 height 19
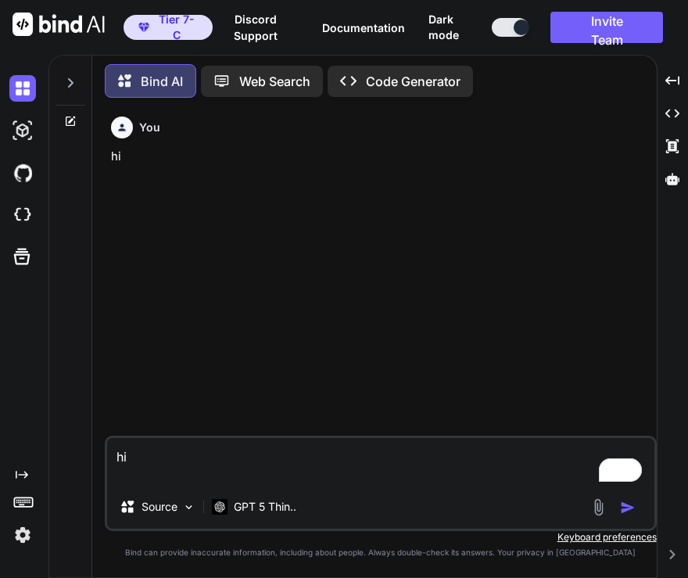
click at [626, 508] on img "button" at bounding box center [628, 508] width 16 height 16
